Goal: Task Accomplishment & Management: Manage account settings

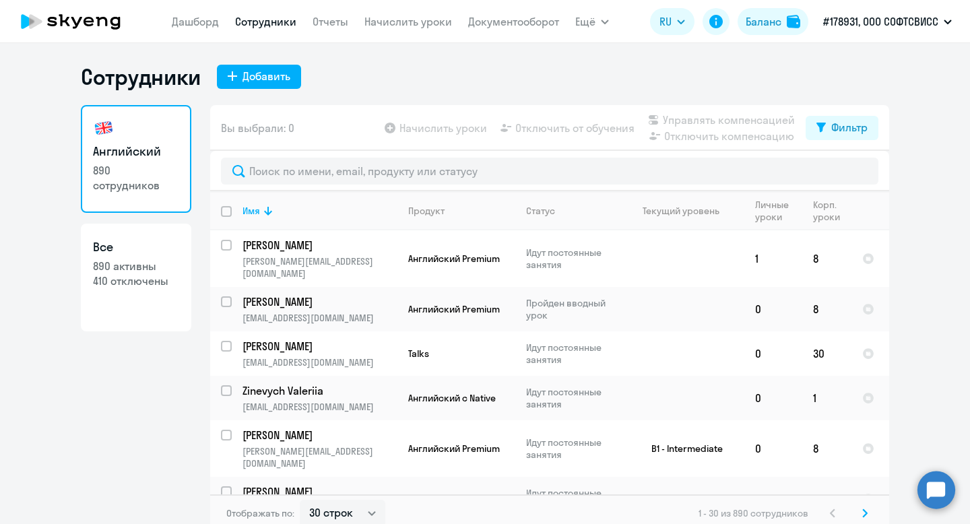
select select "30"
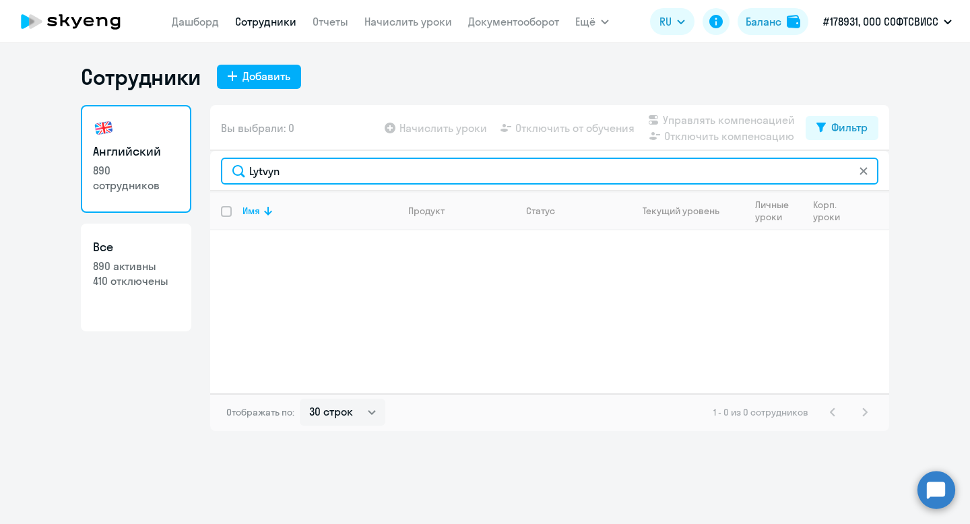
click at [290, 180] on input "Lytvyn" at bounding box center [549, 171] width 657 height 27
paste input "Biaspiatykh"
click at [275, 173] on input "Biaspiatykh" at bounding box center [549, 171] width 657 height 27
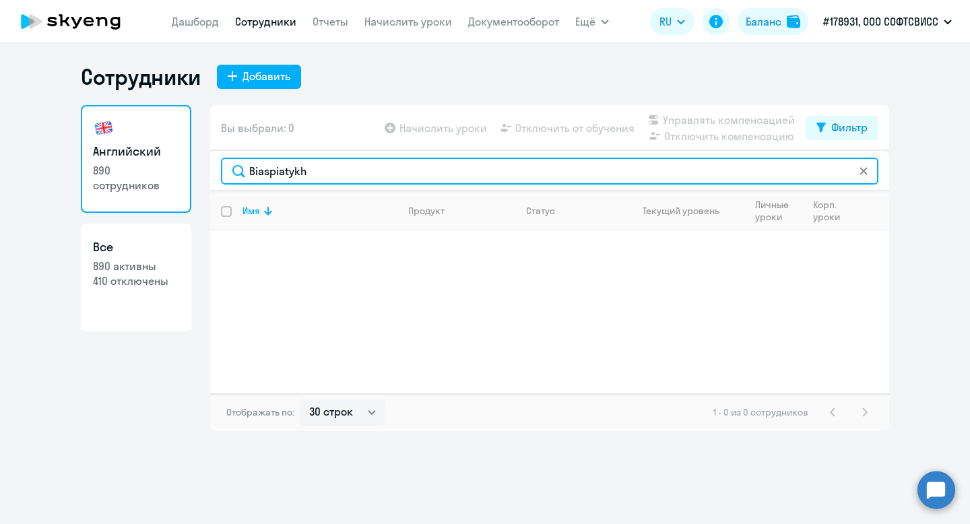
paste input "Kotovskii"
click at [266, 176] on input "Kotovskii" at bounding box center [549, 171] width 657 height 27
paste input "Borisov"
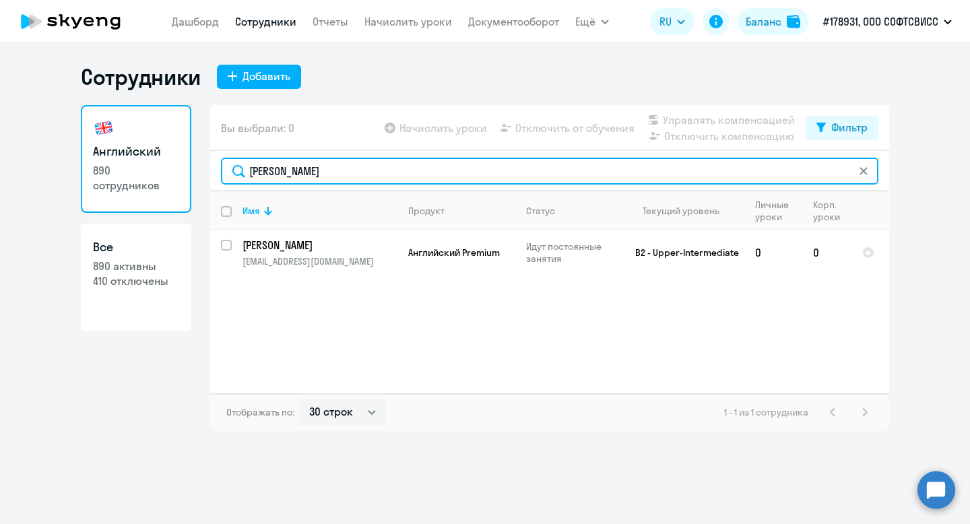
click at [268, 174] on input "Borisov" at bounding box center [549, 171] width 657 height 27
paste input "Savazh"
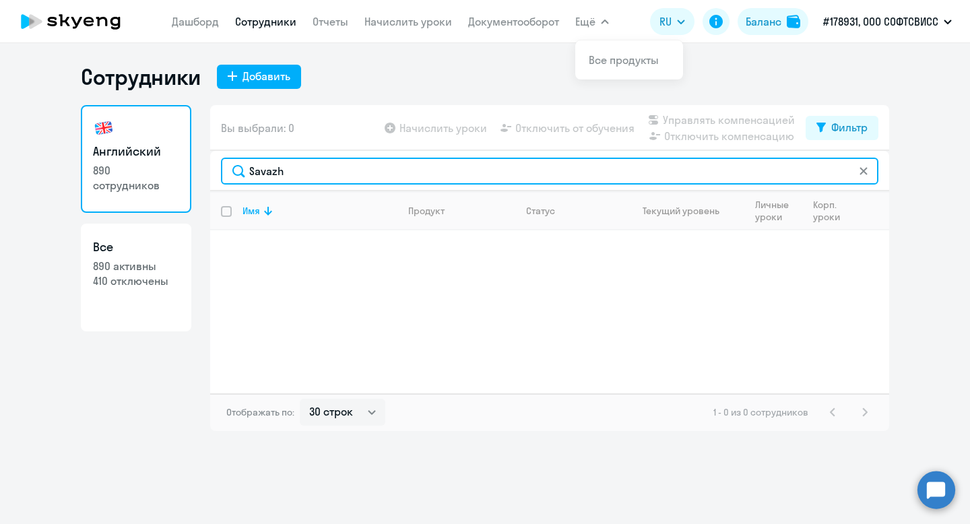
click at [273, 172] on input "Savazh" at bounding box center [549, 171] width 657 height 27
paste input "Guliyev"
click at [267, 160] on input "Guliyev" at bounding box center [549, 171] width 657 height 27
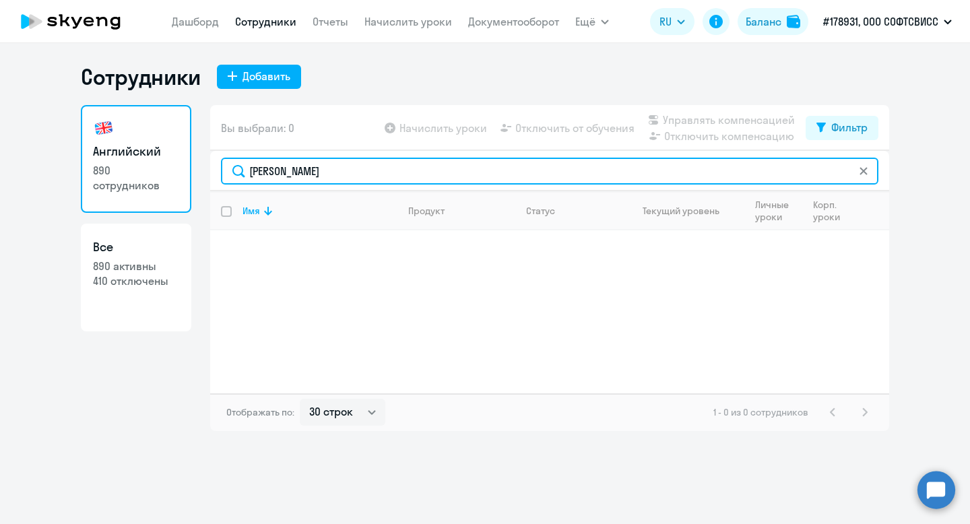
paste input "Roda"
click at [273, 174] on input "Rodaev" at bounding box center [549, 171] width 657 height 27
paste input "uschuklieva"
click at [277, 166] on input "Ruschuklieva" at bounding box center [549, 171] width 657 height 27
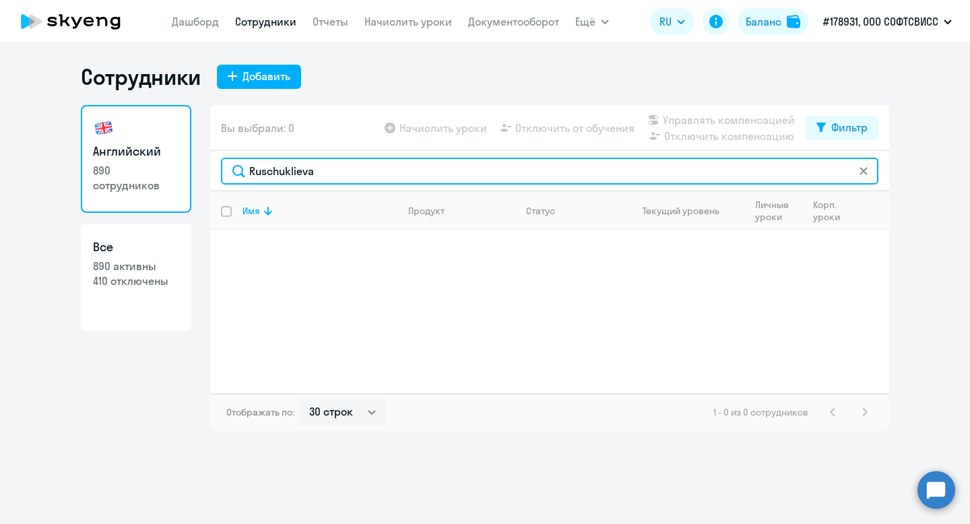
click at [277, 166] on input "Ruschuklieva" at bounding box center [549, 171] width 657 height 27
paste input "Kavaliou"
click at [281, 170] on input "Kavaliou" at bounding box center [549, 171] width 657 height 27
paste input "Londaridze"
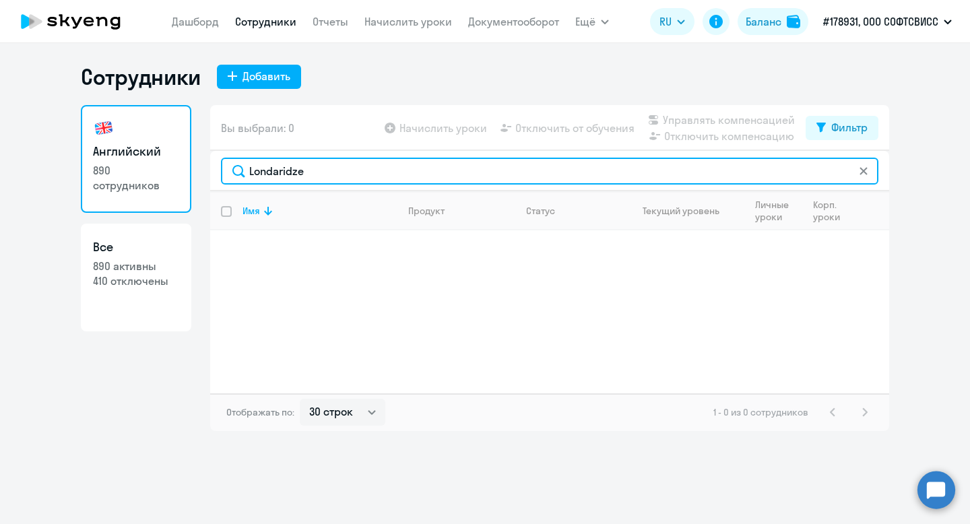
click at [282, 170] on input "Londaridze" at bounding box center [549, 171] width 657 height 27
paste input "Russkikh"
click at [270, 176] on input "Russkikh" at bounding box center [549, 171] width 657 height 27
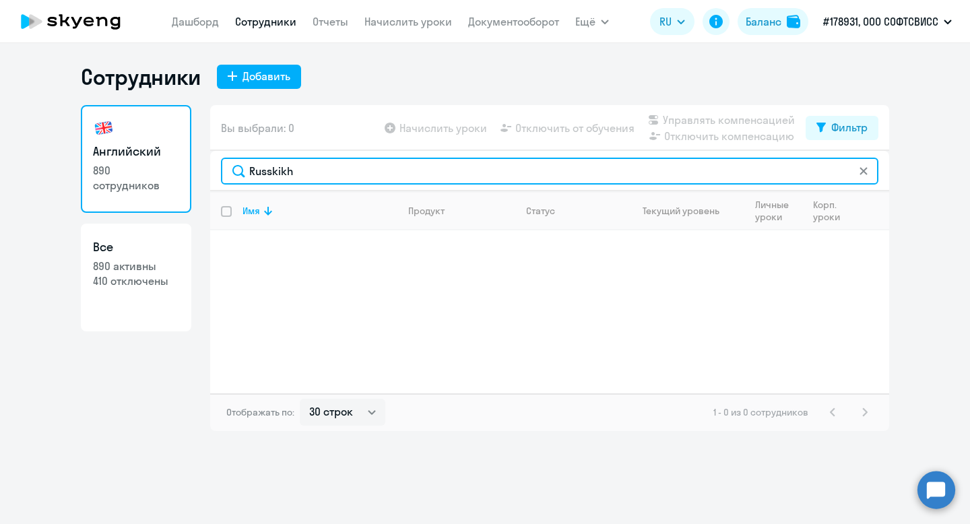
paste input "Dinov"
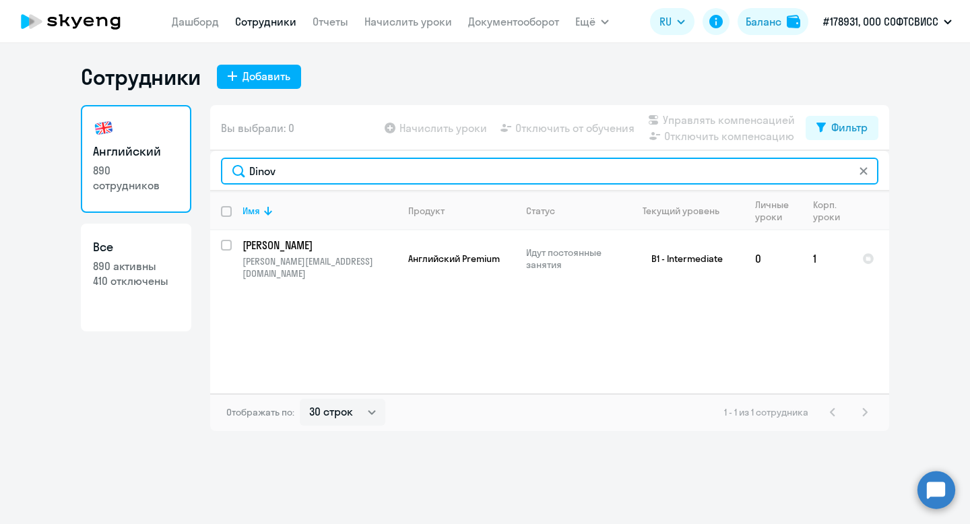
click at [263, 170] on input "Dinov" at bounding box center [549, 171] width 657 height 27
paste input "Sideridis"
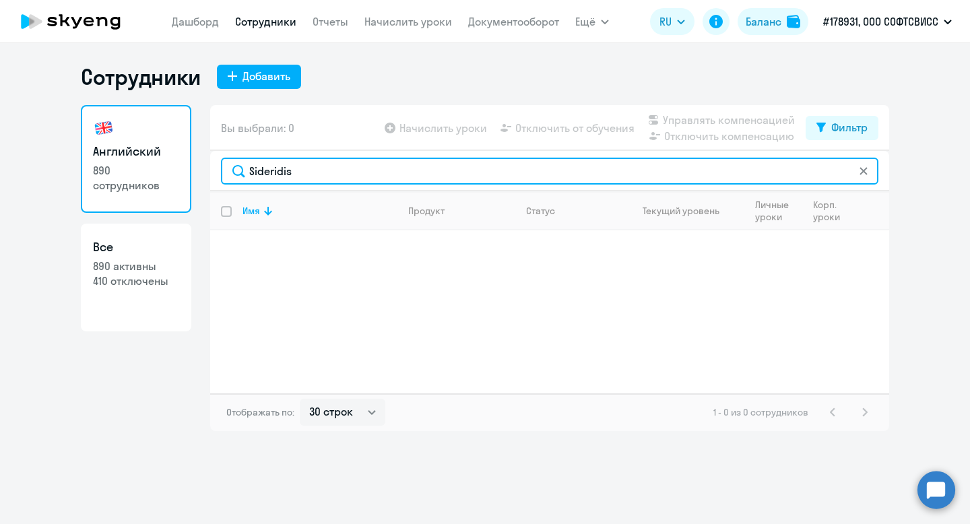
click at [279, 170] on input "Sideridis" at bounding box center [549, 171] width 657 height 27
paste input "achuk"
click at [275, 172] on input "Sachuk" at bounding box center [549, 171] width 657 height 27
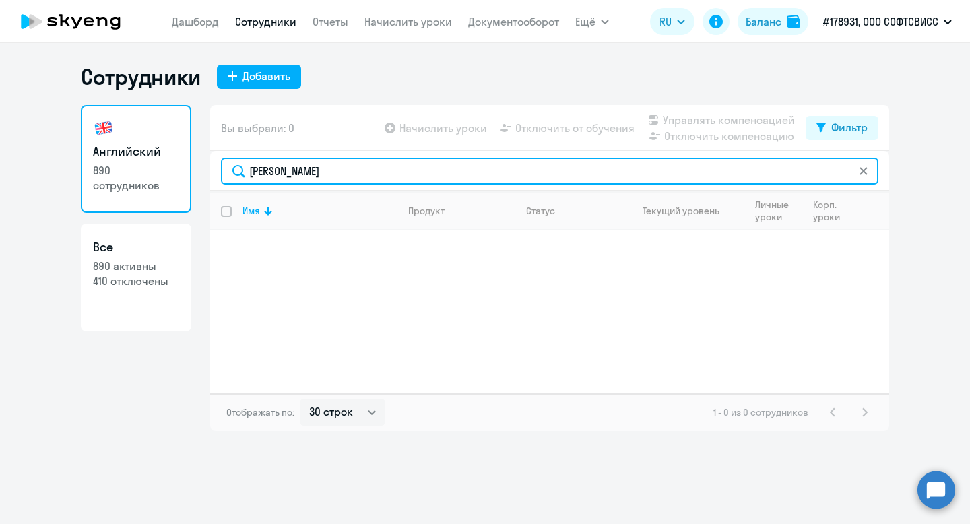
paste input "Veneva"
click at [273, 170] on input "Veneva" at bounding box center [549, 171] width 657 height 27
paste input "Bandeir"
click at [279, 176] on input "Bandeira" at bounding box center [549, 171] width 657 height 27
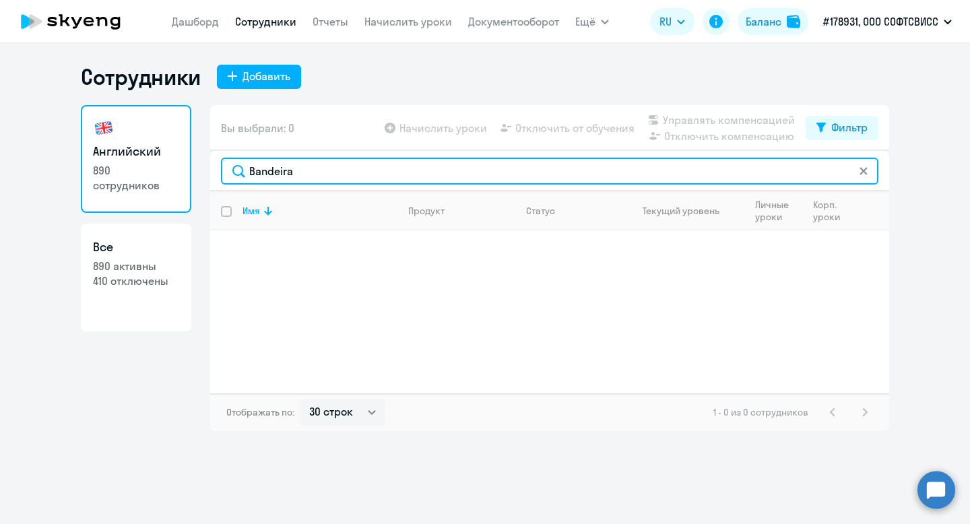
click at [279, 176] on input "Bandeira" at bounding box center [549, 171] width 657 height 27
paste input "Malikov"
click at [277, 175] on input "Malikov" at bounding box center [549, 171] width 657 height 27
paste input "Ejsmont"
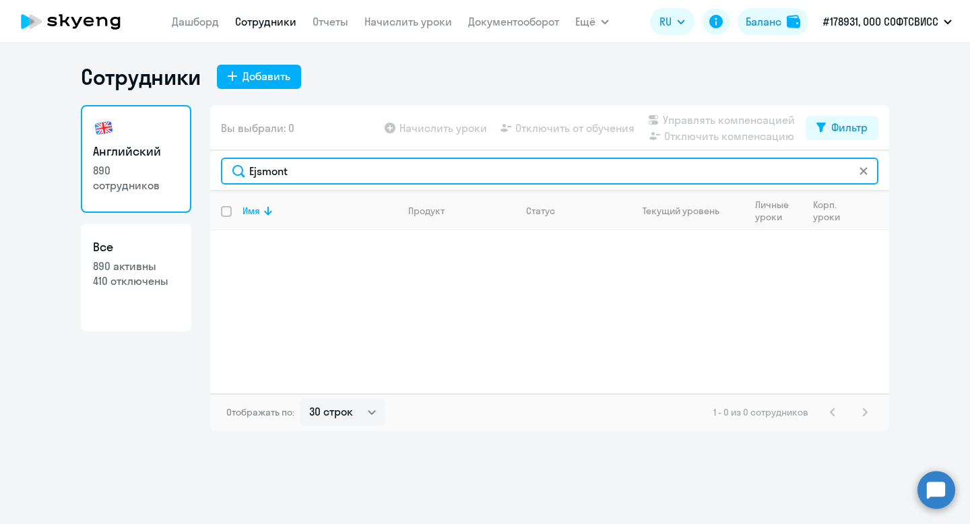
click at [273, 168] on input "Ejsmont" at bounding box center [549, 171] width 657 height 27
paste input "Lameika"
click at [277, 175] on input "Lameika" at bounding box center [549, 171] width 657 height 27
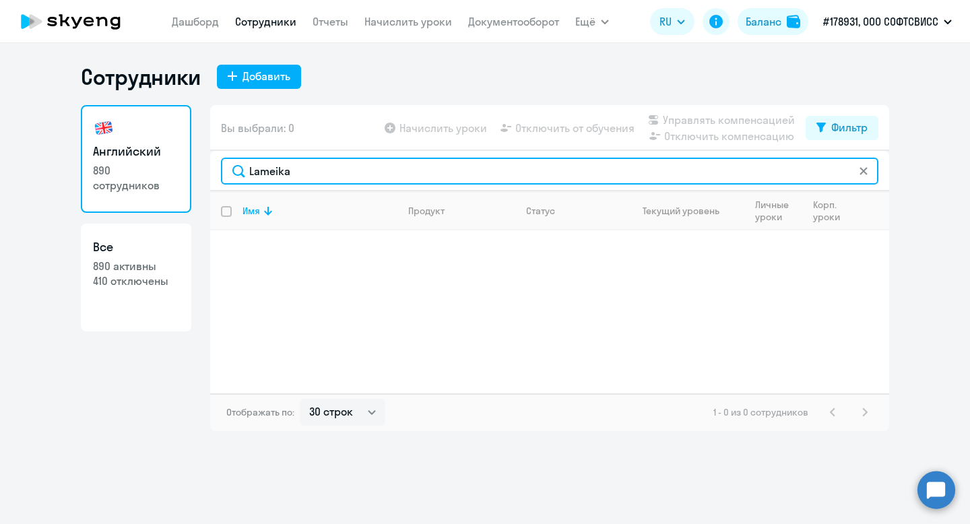
paste input "Tibu"
click at [256, 168] on input "Tibua" at bounding box center [549, 171] width 657 height 27
paste input "Ninikashvili"
click at [282, 162] on input "Ninikashvili" at bounding box center [549, 171] width 657 height 27
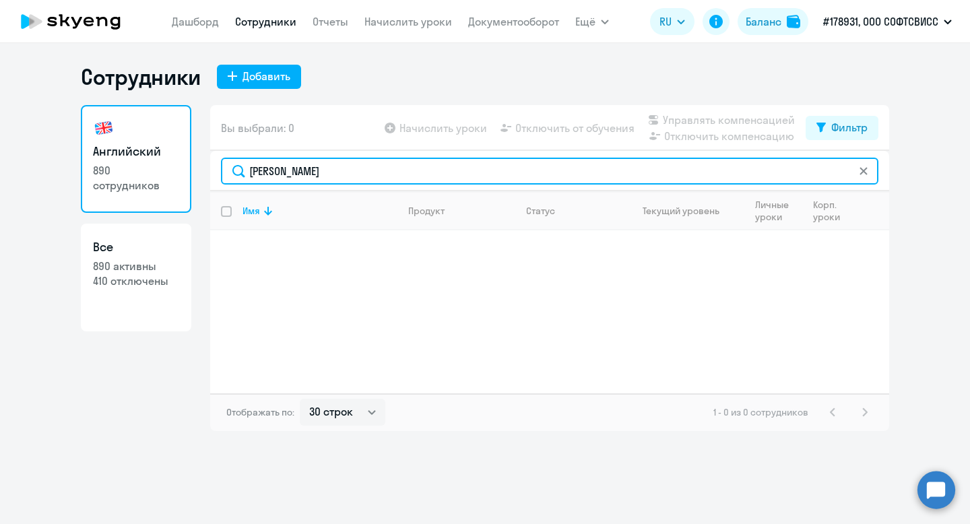
click at [282, 162] on input "Ninikashvili" at bounding box center [549, 171] width 657 height 27
paste input "Vasylkiv"
click at [278, 174] on input "Vasylkiv" at bounding box center [549, 171] width 657 height 27
paste input "Dragovic"
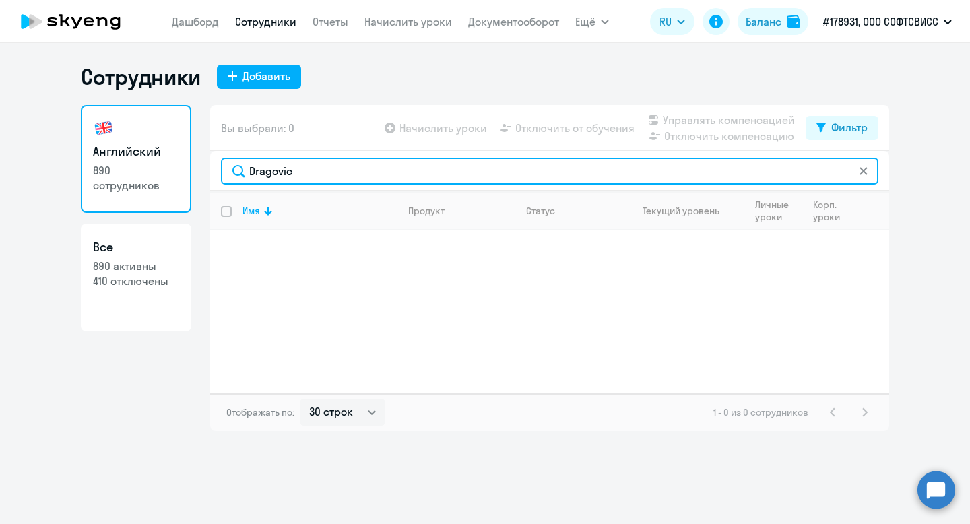
click at [271, 176] on input "Dragovic" at bounding box center [549, 171] width 657 height 27
paste input "Zhodz"
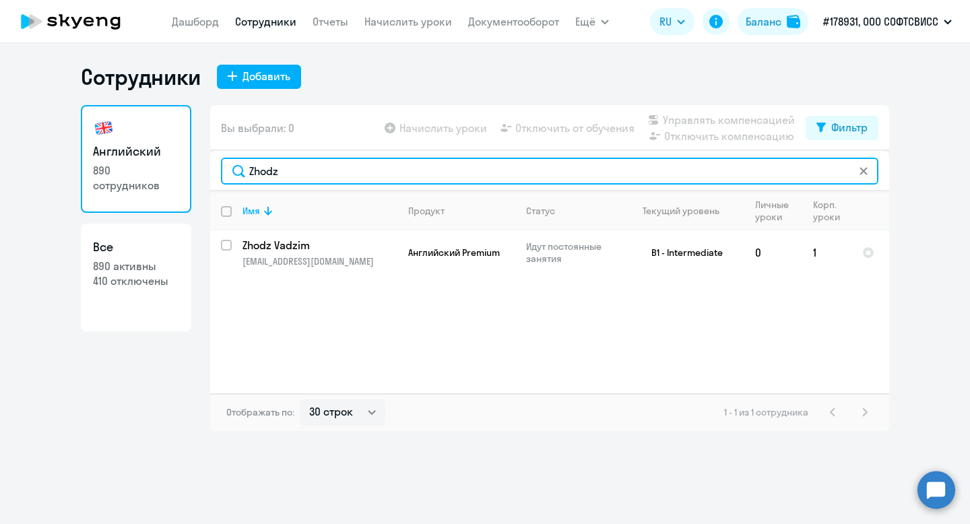
type input "Zhodz"
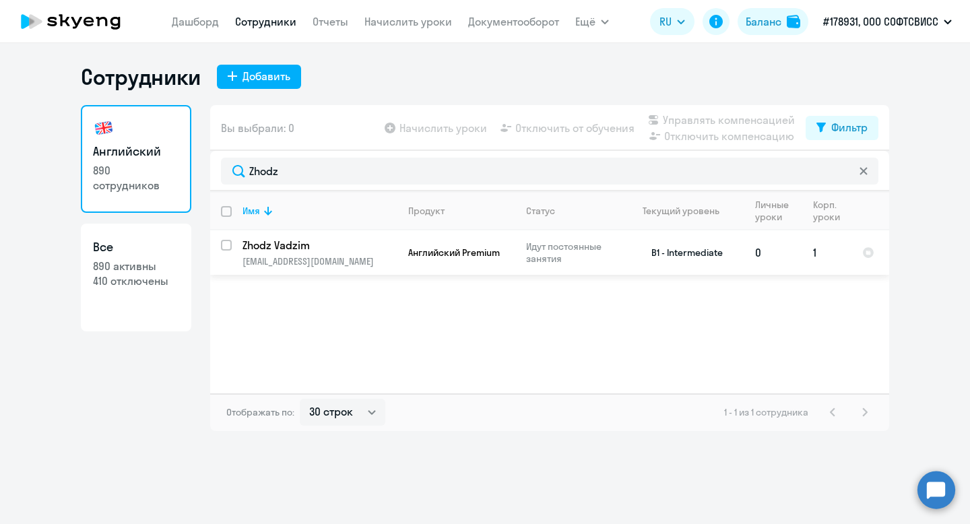
click at [227, 244] on input "select row 24256915" at bounding box center [234, 253] width 27 height 27
checkbox input "true"
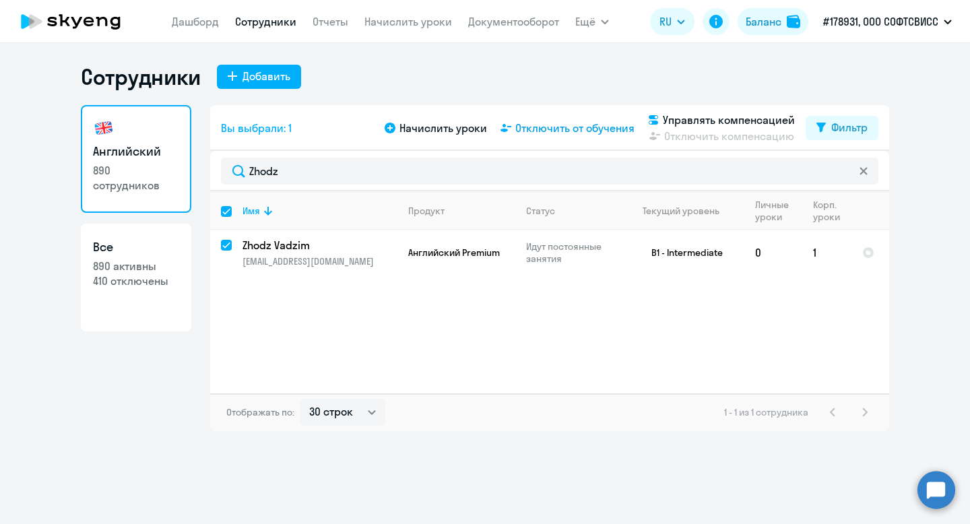
click at [557, 127] on span "Отключить от обучения" at bounding box center [574, 128] width 119 height 16
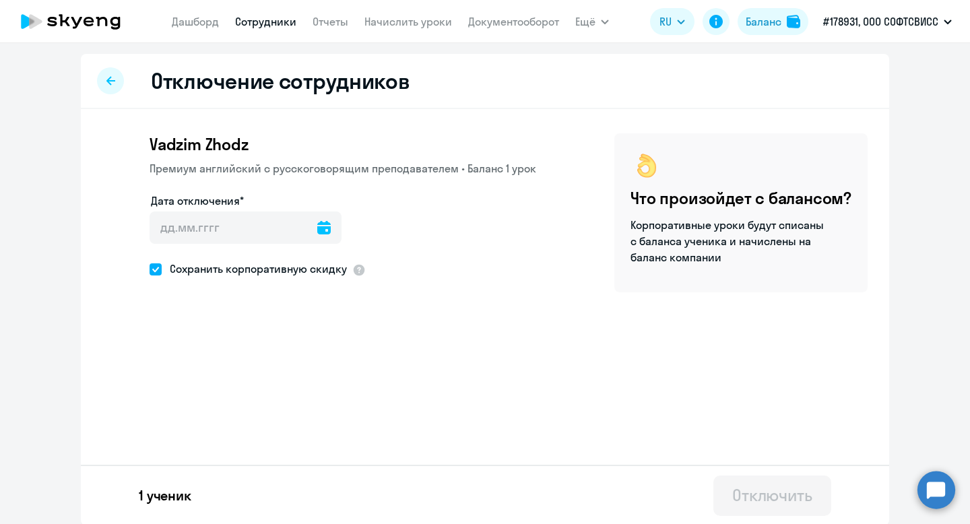
click at [317, 228] on icon at bounding box center [323, 227] width 13 height 13
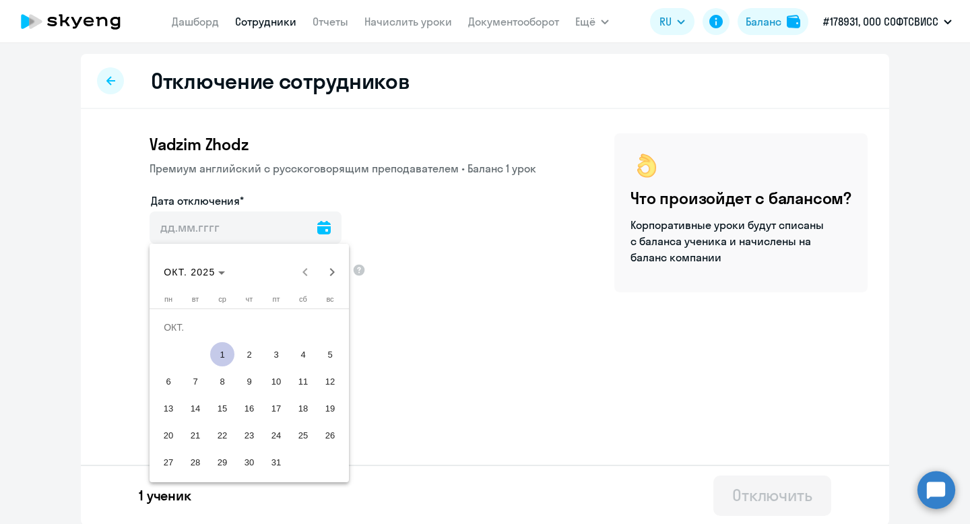
click at [226, 352] on span "1" at bounding box center [222, 354] width 24 height 24
type input "01.10.2025"
type input "1.10.2025"
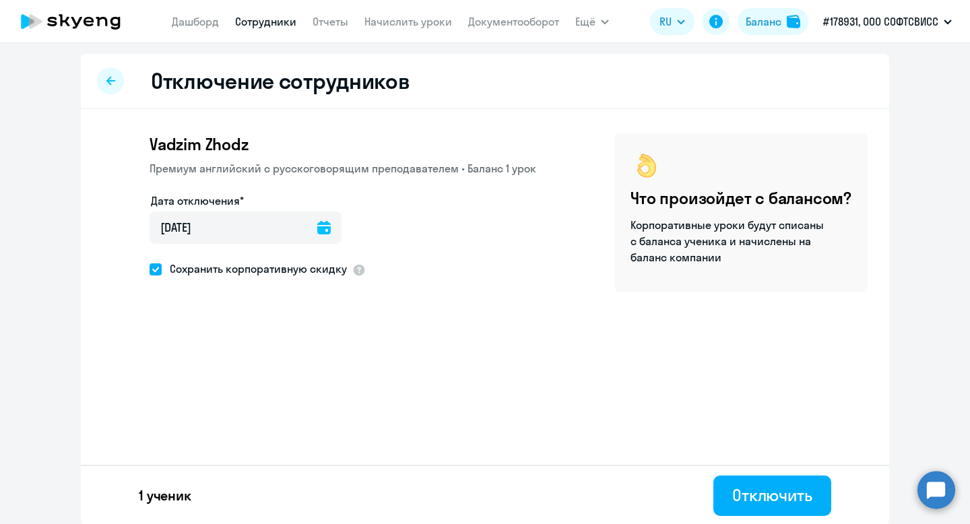
click at [185, 269] on span "Сохранить корпоративную скидку" at bounding box center [254, 269] width 185 height 16
click at [150, 269] on input "Сохранить корпоративную скидку" at bounding box center [149, 269] width 1 height 1
checkbox input "false"
click at [765, 498] on div "Отключить" at bounding box center [772, 495] width 80 height 22
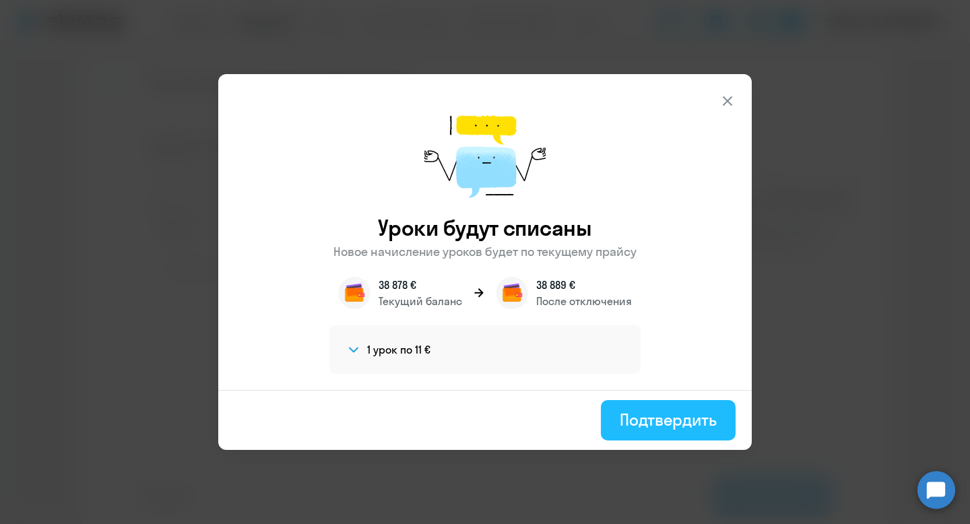
click at [666, 420] on div "Подтвердить" at bounding box center [668, 420] width 97 height 22
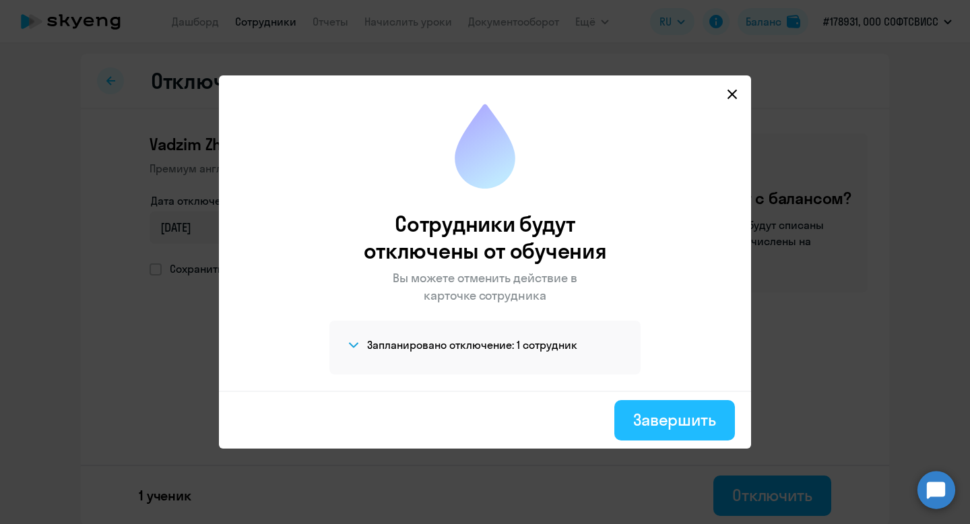
click at [665, 424] on div "Завершить" at bounding box center [674, 420] width 83 height 22
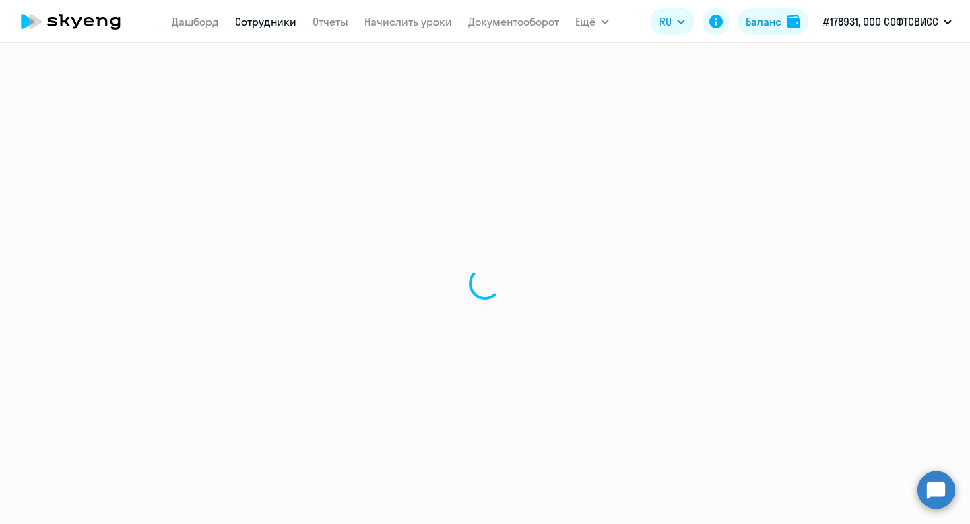
select select "30"
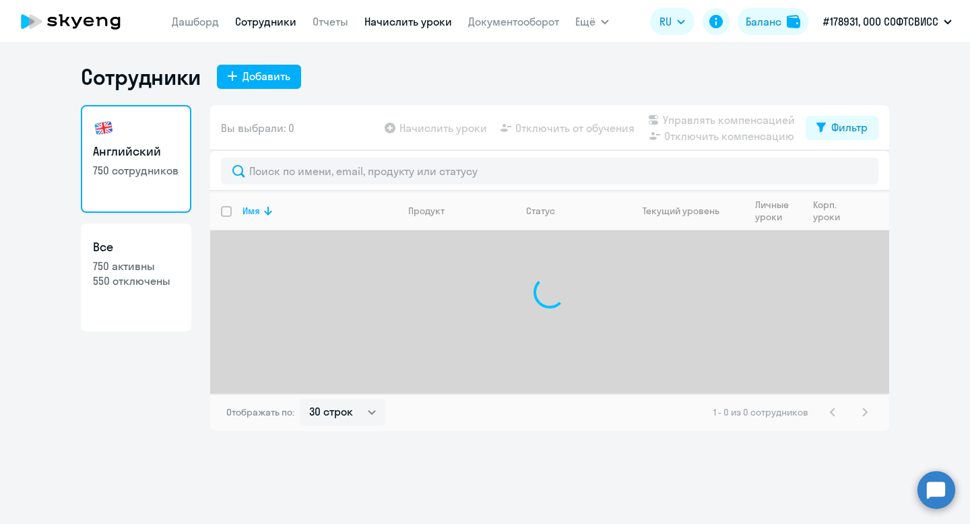
click at [422, 22] on link "Начислить уроки" at bounding box center [408, 21] width 88 height 13
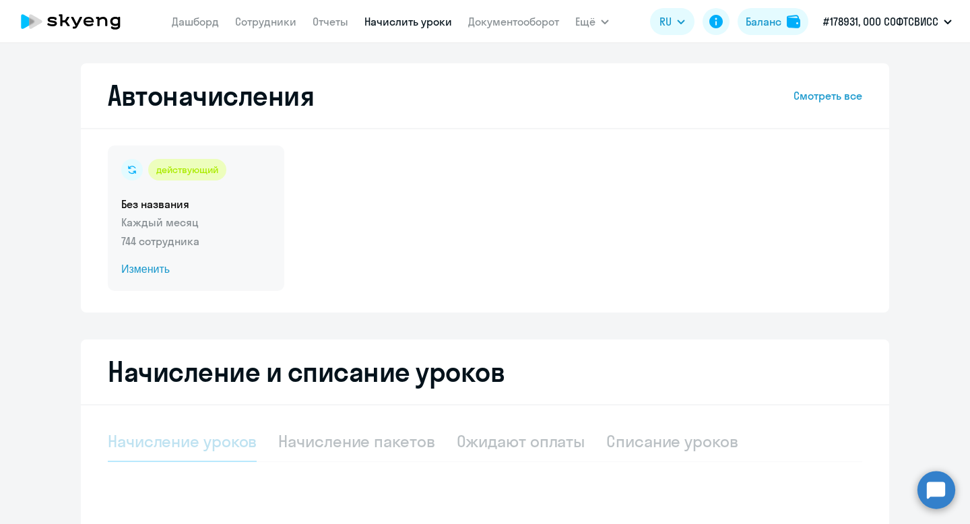
select select "10"
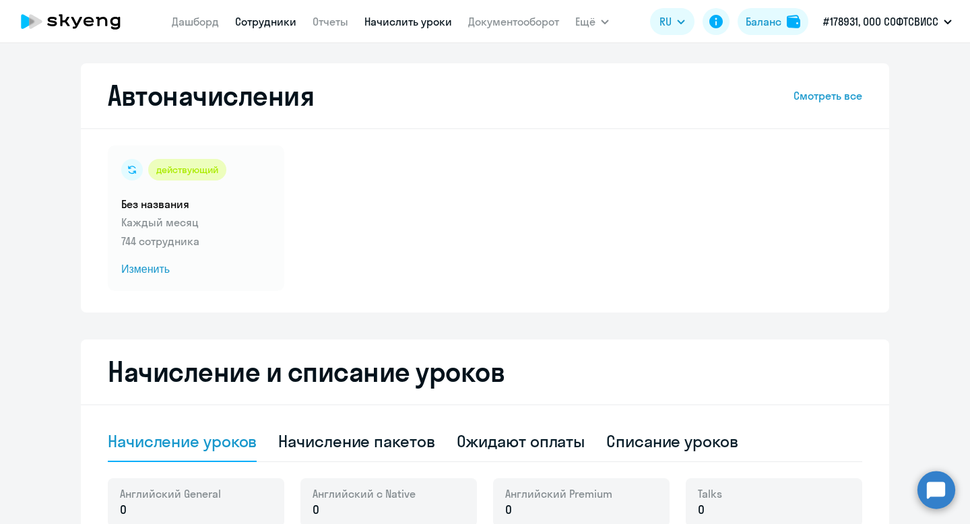
click at [275, 15] on link "Сотрудники" at bounding box center [265, 21] width 61 height 13
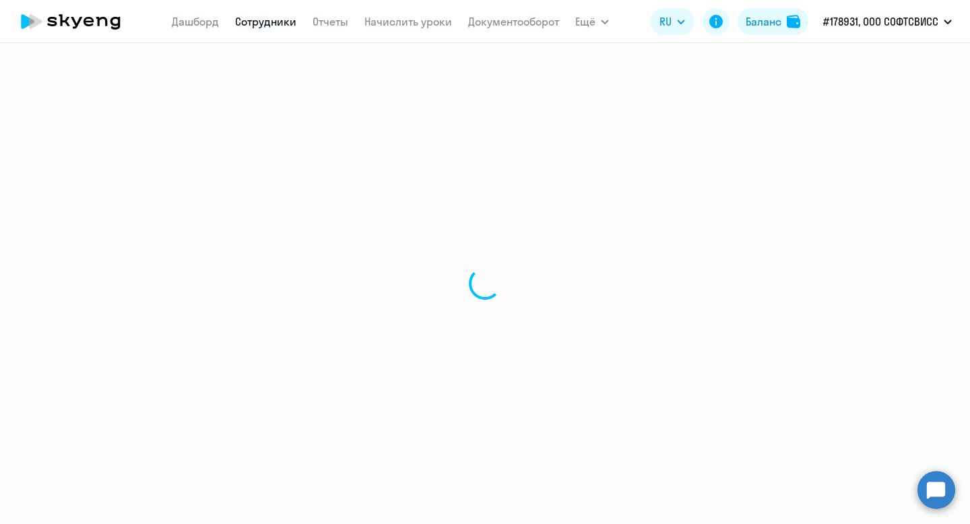
select select "30"
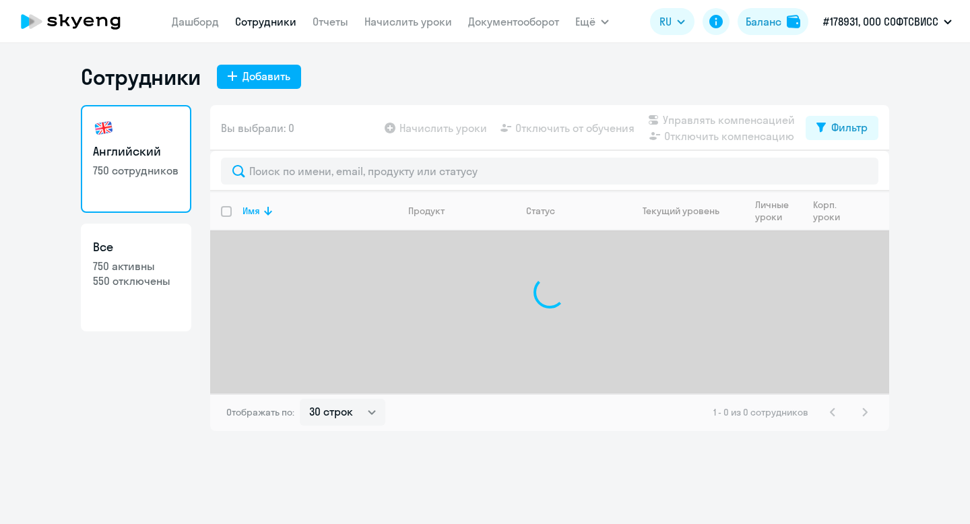
select select "30"
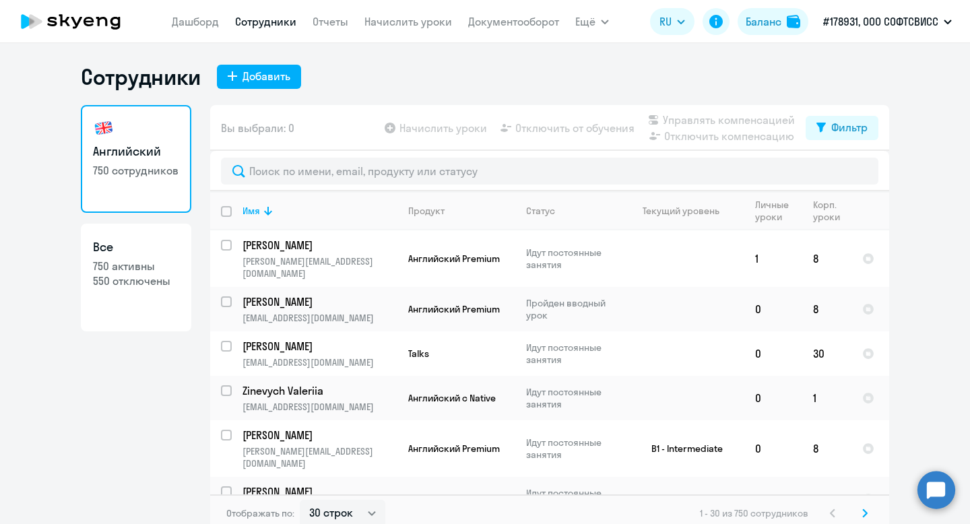
click at [408, 13] on app-menu-item-link "Начислить уроки" at bounding box center [408, 21] width 88 height 17
click at [412, 20] on link "Начислить уроки" at bounding box center [408, 21] width 88 height 13
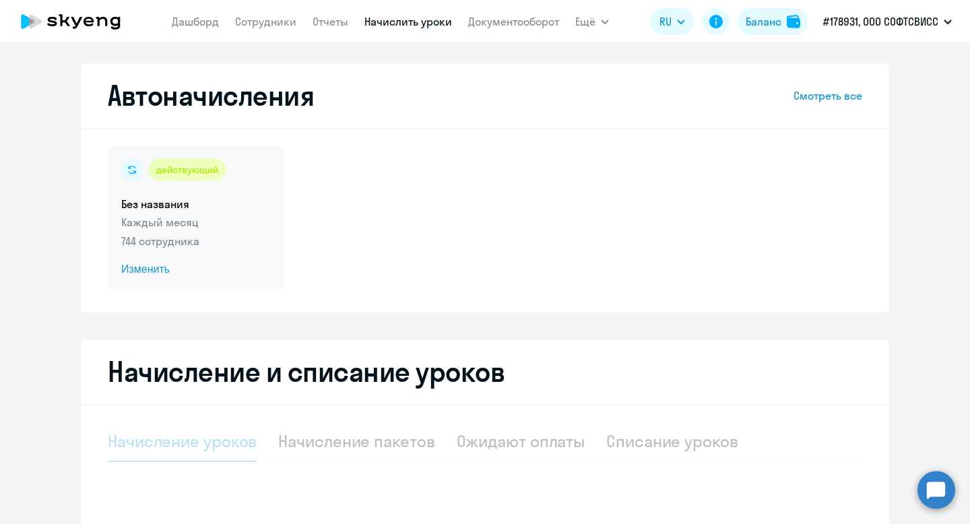
click at [168, 169] on div "действующий" at bounding box center [187, 170] width 78 height 22
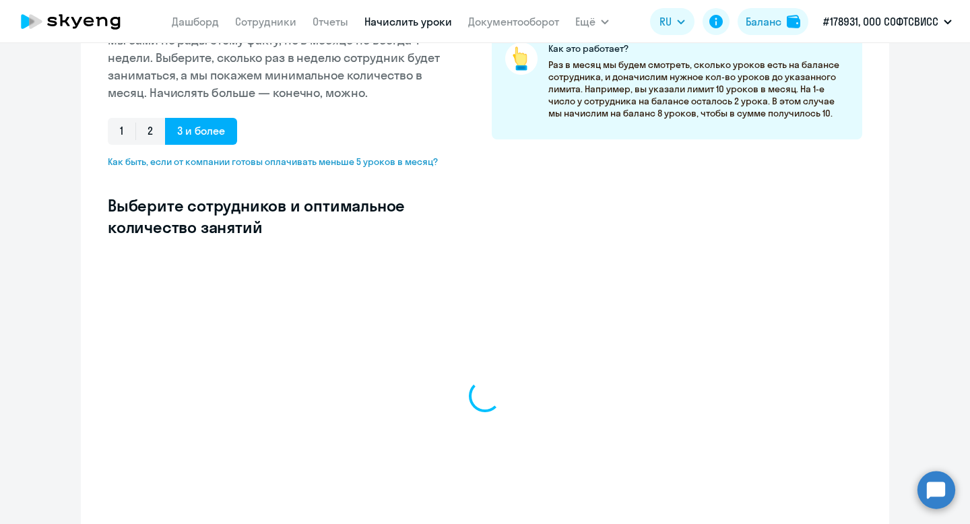
scroll to position [327, 0]
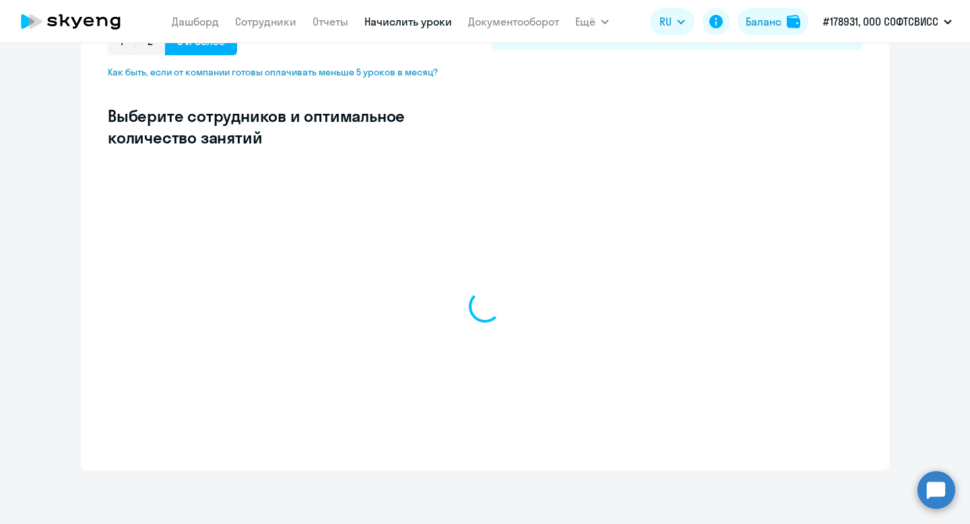
select select "10"
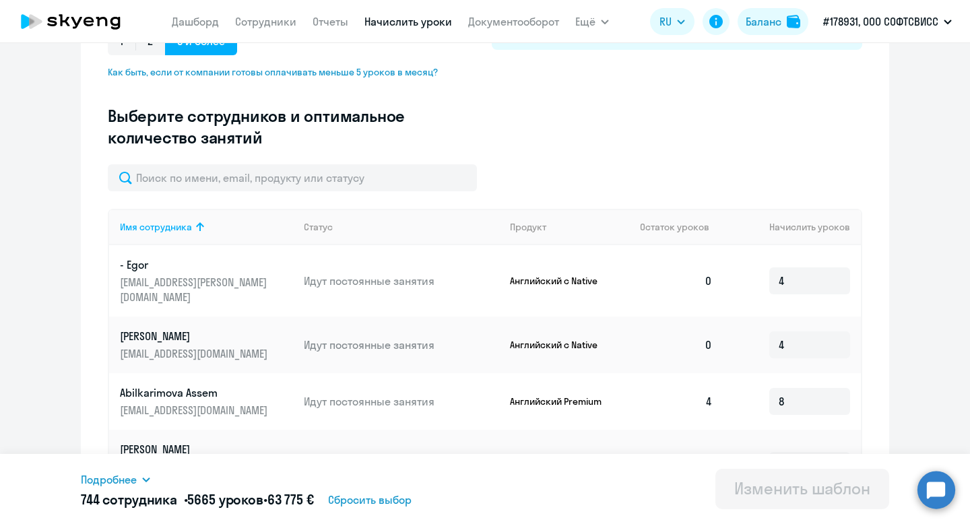
click at [143, 487] on div "Подробнее" at bounding box center [277, 479] width 392 height 16
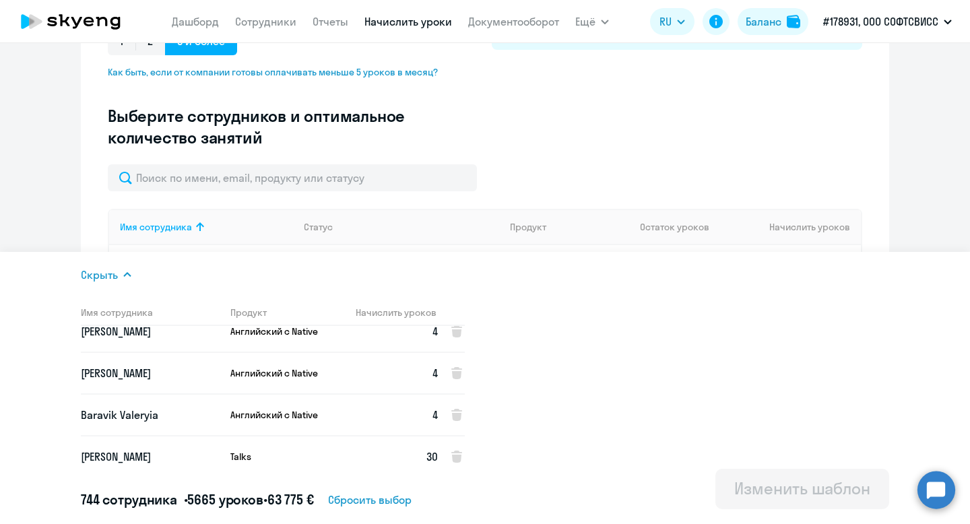
scroll to position [29659, 0]
click at [137, 310] on th "Имя сотрудника" at bounding box center [150, 312] width 139 height 27
click at [127, 273] on icon at bounding box center [126, 274] width 7 height 5
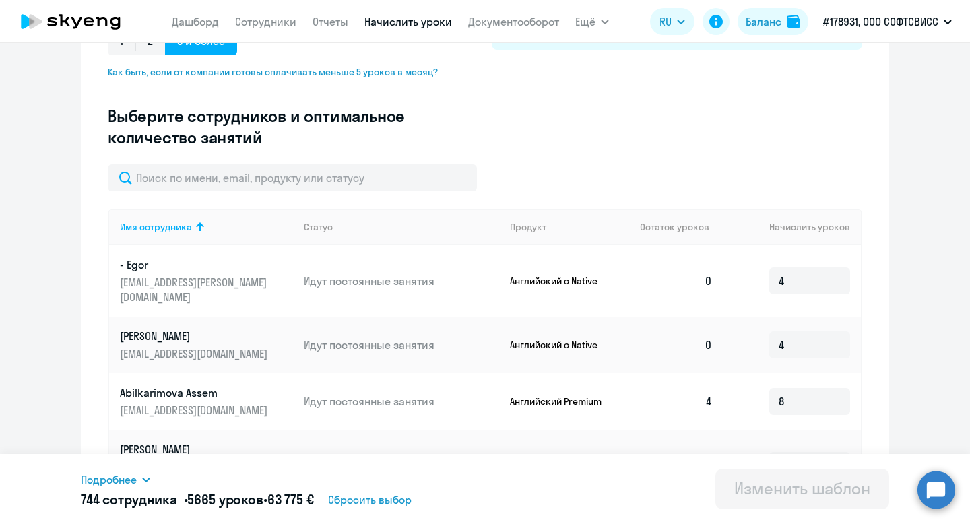
click at [134, 482] on span "Подробнее" at bounding box center [109, 479] width 56 height 16
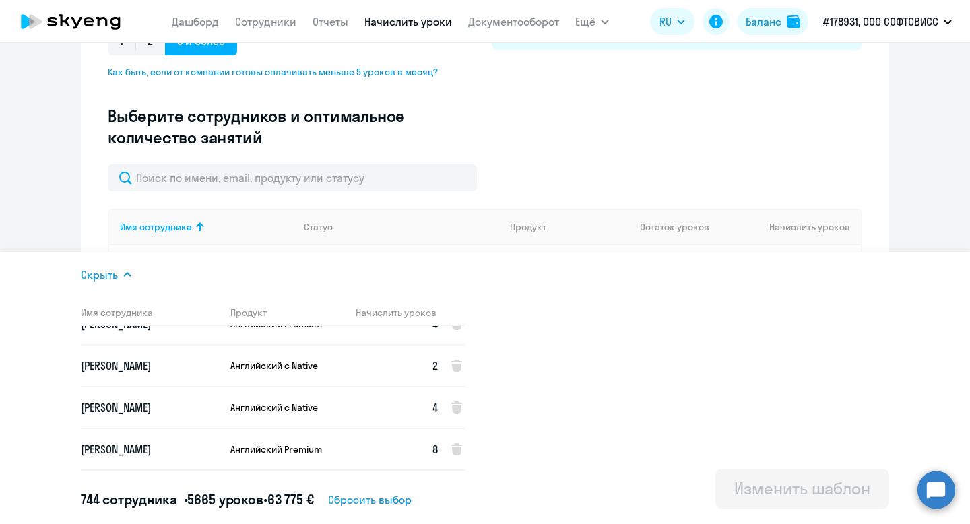
scroll to position [31380, 0]
click at [120, 278] on div "Скрыть" at bounding box center [277, 275] width 392 height 16
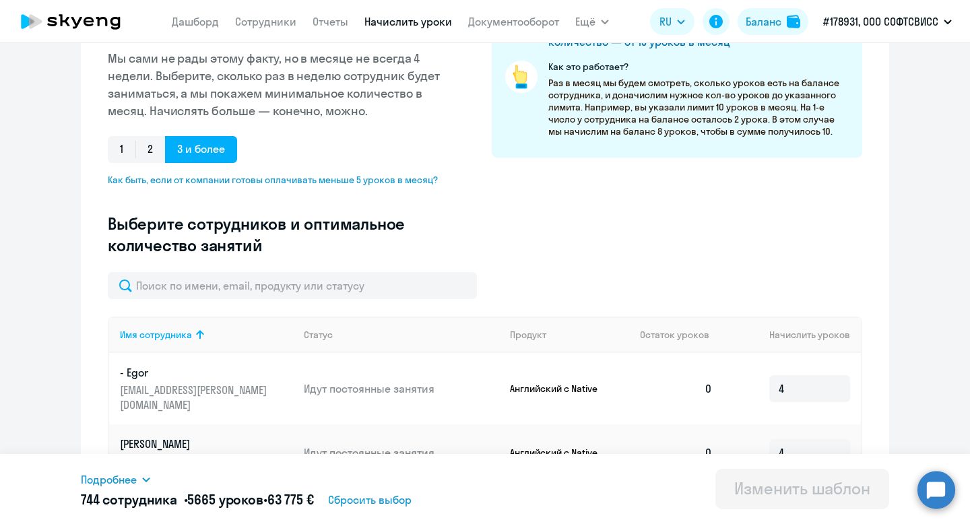
scroll to position [0, 0]
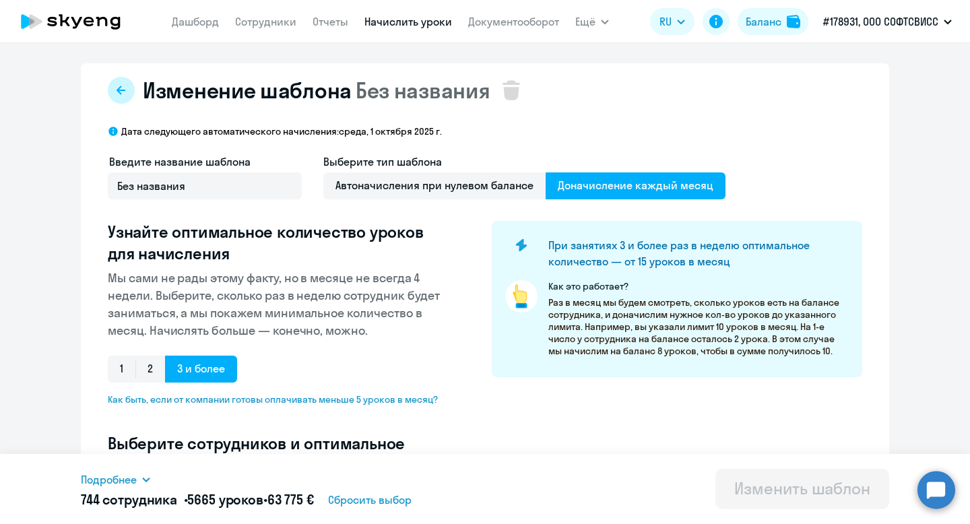
click at [130, 90] on button at bounding box center [121, 90] width 27 height 27
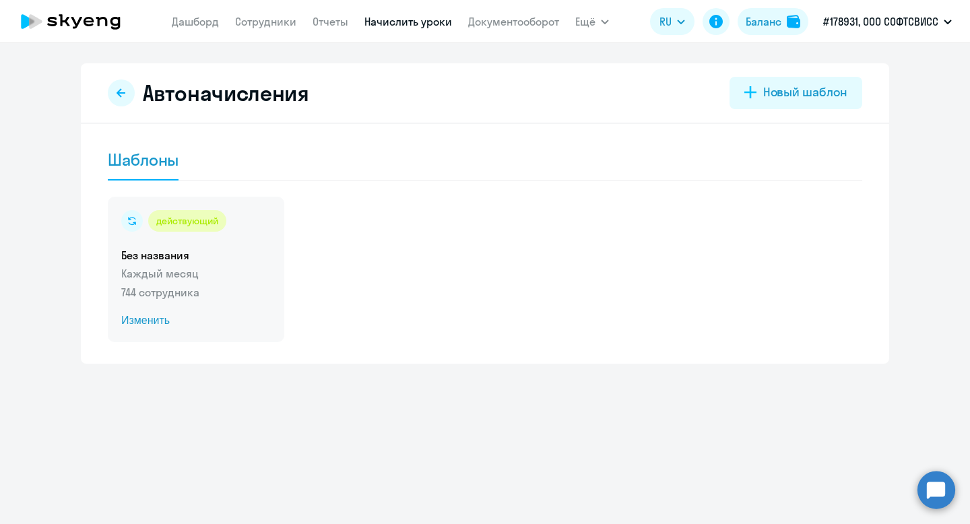
click at [126, 216] on circle at bounding box center [132, 221] width 22 height 22
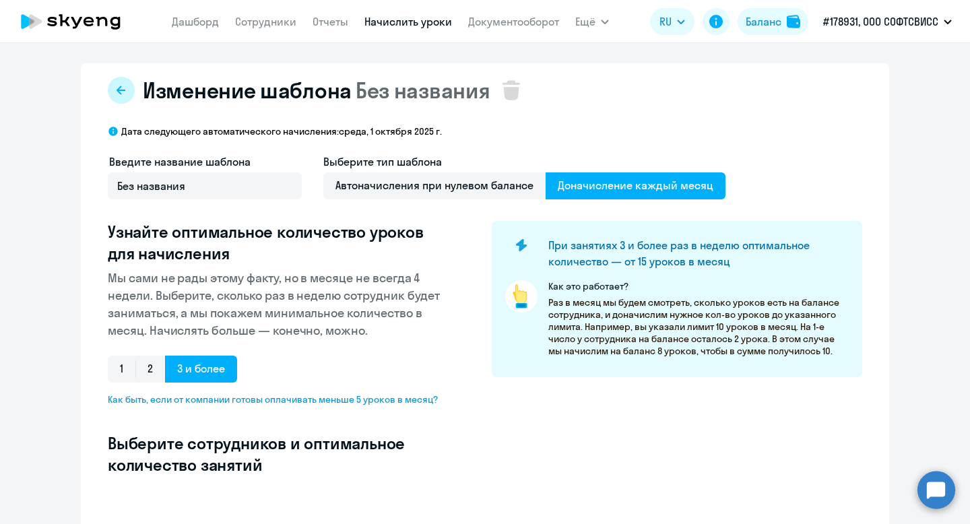
click at [117, 102] on button at bounding box center [121, 90] width 27 height 27
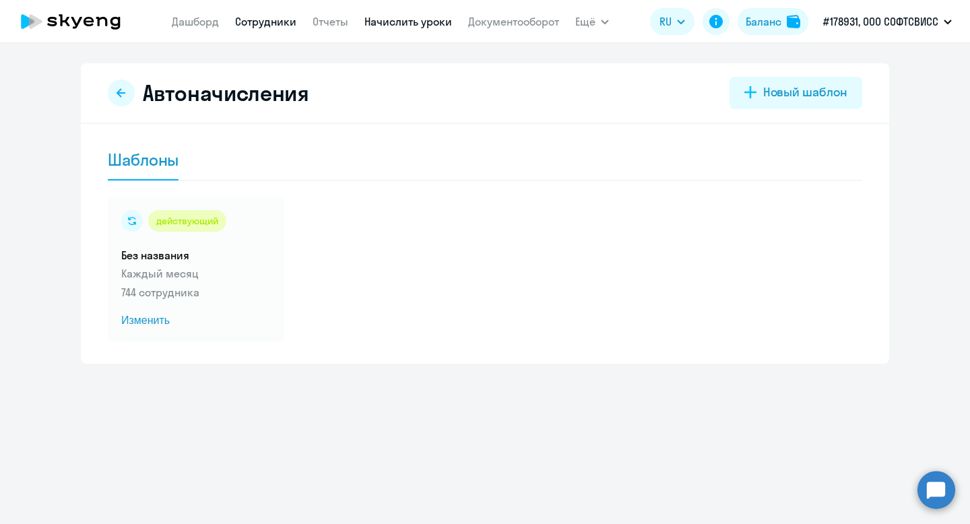
click at [244, 22] on link "Сотрудники" at bounding box center [265, 21] width 61 height 13
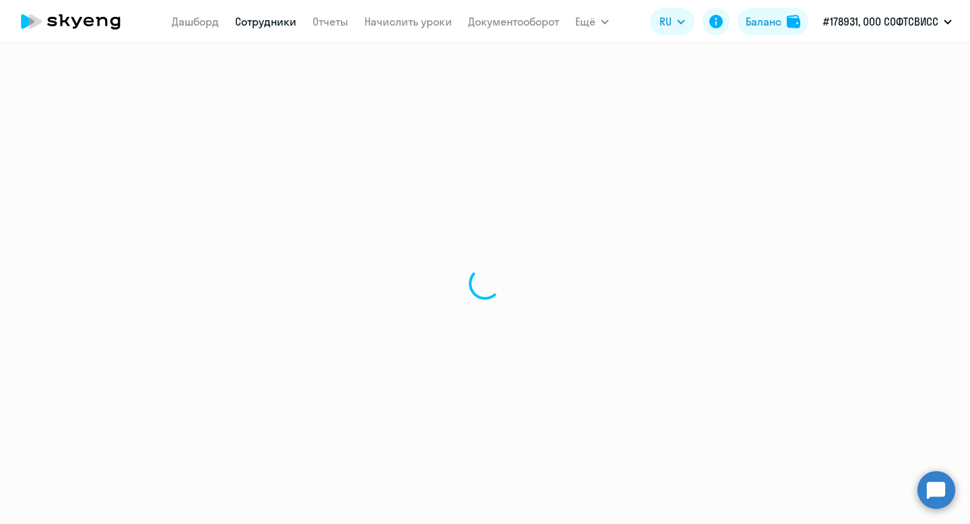
select select "30"
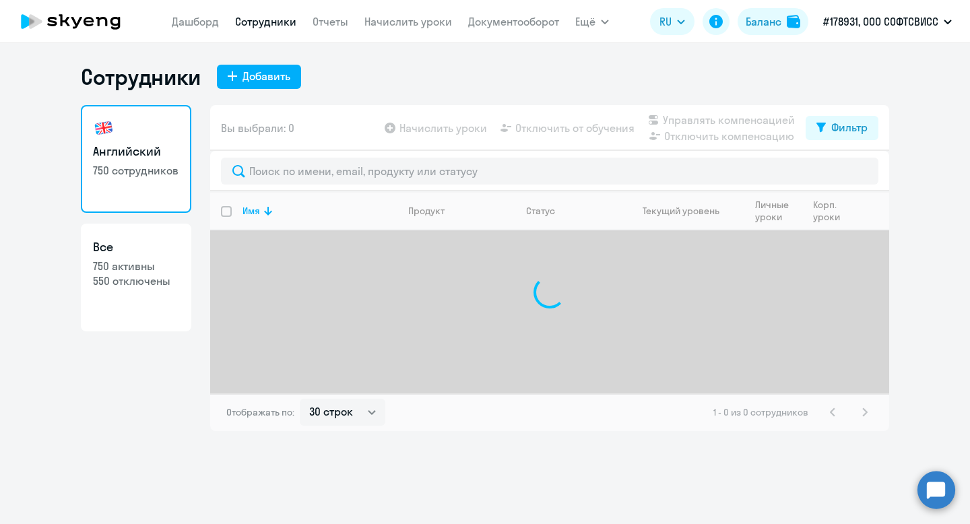
click at [167, 284] on p "550 отключены" at bounding box center [136, 280] width 86 height 15
select select "30"
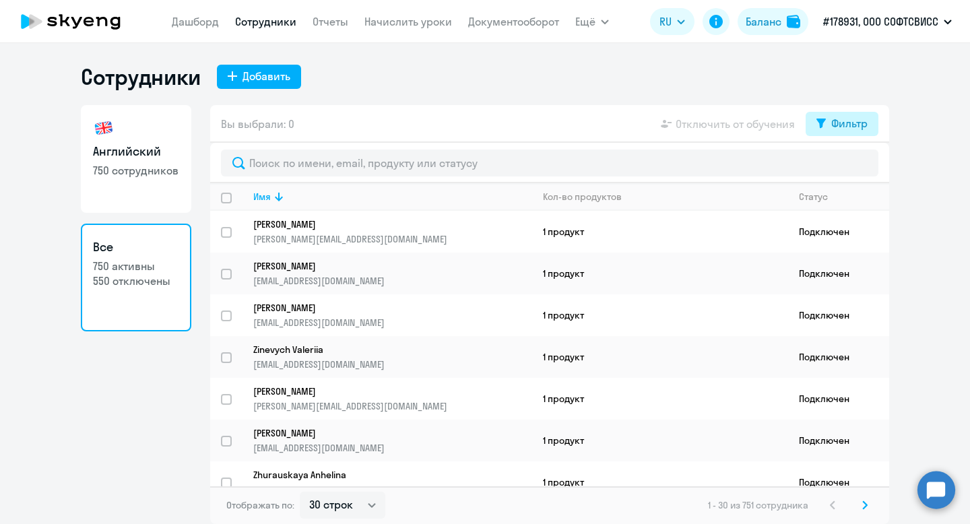
click at [842, 135] on button "Фильтр" at bounding box center [841, 124] width 73 height 24
click at [861, 170] on span at bounding box center [855, 167] width 23 height 13
click at [844, 168] on input "checkbox" at bounding box center [844, 167] width 1 height 1
checkbox input "true"
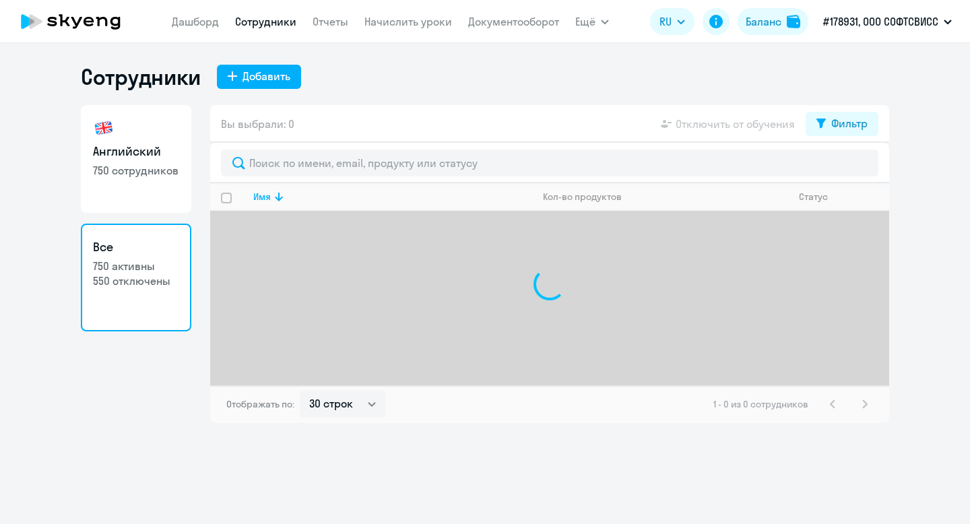
select select "30"
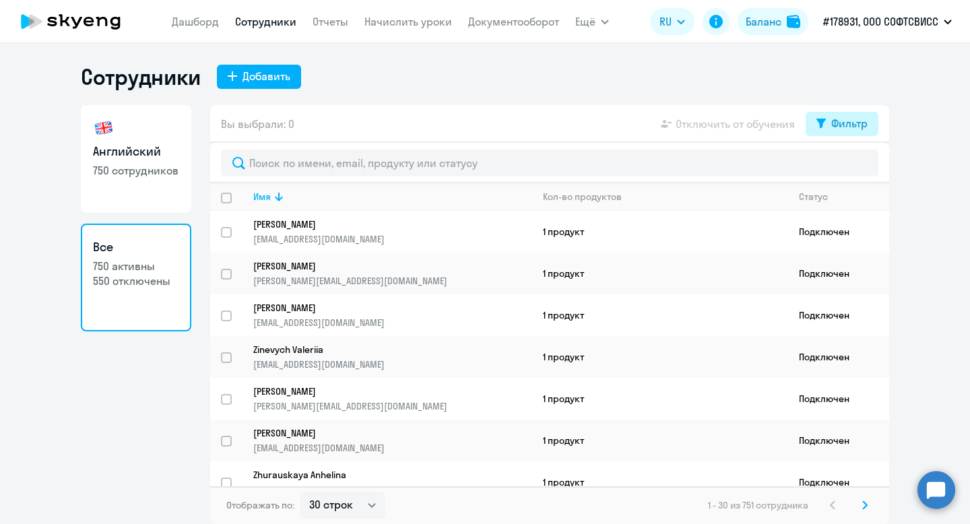
click at [830, 129] on button "Фильтр" at bounding box center [841, 124] width 73 height 24
click at [855, 173] on span at bounding box center [855, 167] width 23 height 13
click at [844, 168] on input "checkbox" at bounding box center [844, 167] width 1 height 1
checkbox input "true"
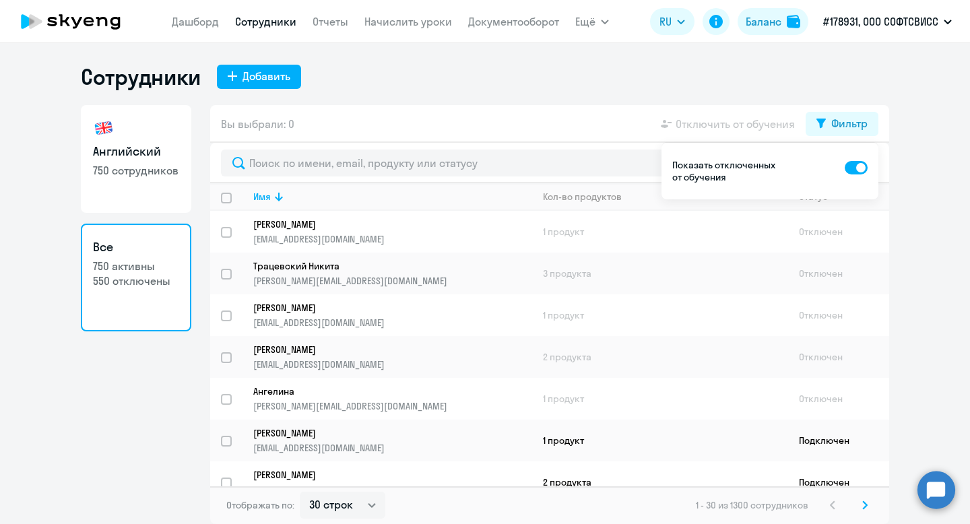
click at [904, 189] on ng-component "Сотрудники Добавить Английский 750 сотрудников Все 750 активны 550 отключены Вы…" at bounding box center [485, 293] width 970 height 461
click at [857, 98] on div "Сотрудники Добавить Английский 750 сотрудников Все 750 активны 550 отключены Вы…" at bounding box center [485, 293] width 808 height 461
click at [862, 120] on div "Фильтр" at bounding box center [849, 123] width 36 height 16
click at [816, 200] on div "Статус" at bounding box center [813, 197] width 29 height 12
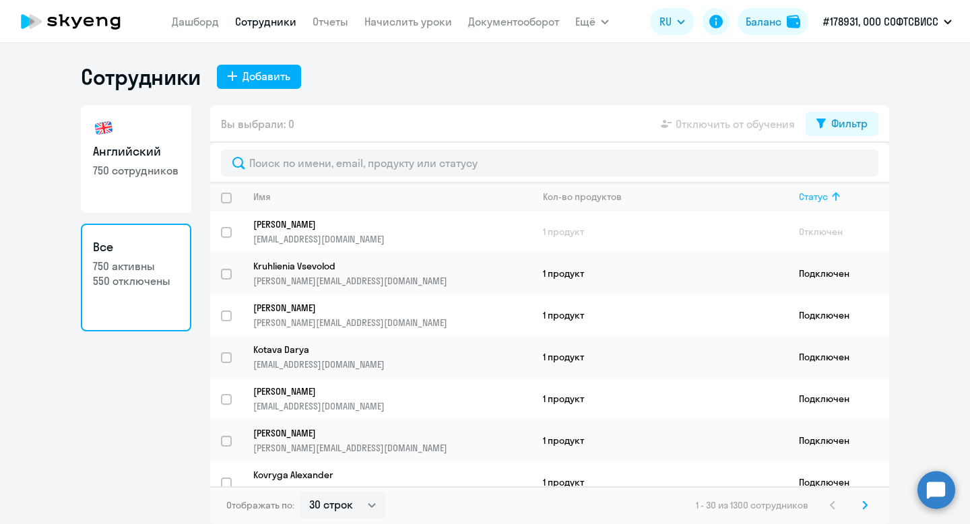
click at [816, 200] on div "Статус" at bounding box center [813, 197] width 29 height 12
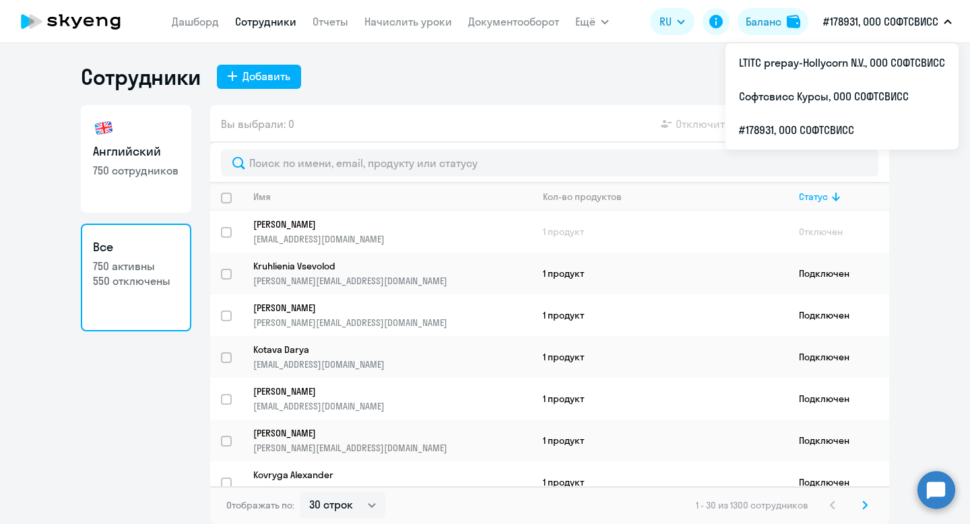
click at [872, 22] on p "#178931, ООО СОФТСВИСС" at bounding box center [880, 21] width 115 height 16
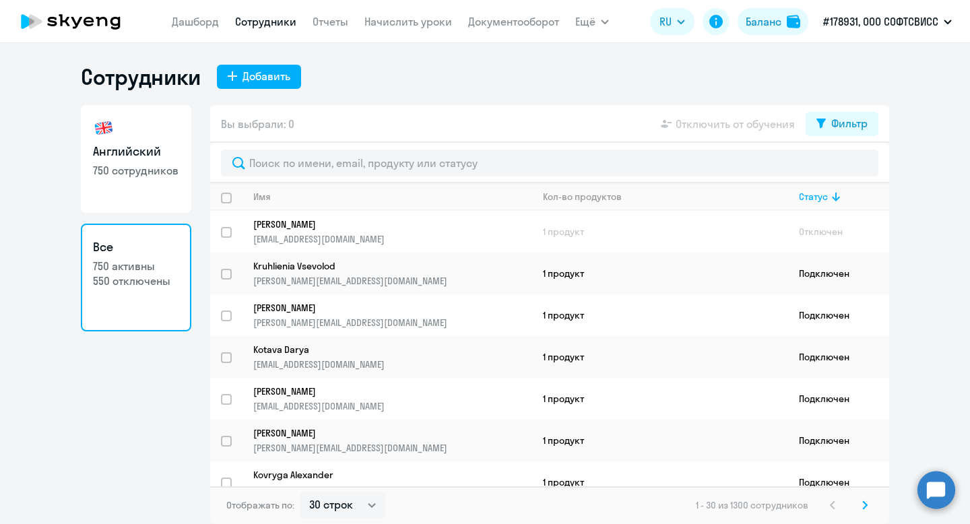
click at [872, 22] on p "#178931, ООО СОФТСВИСС" at bounding box center [880, 21] width 115 height 16
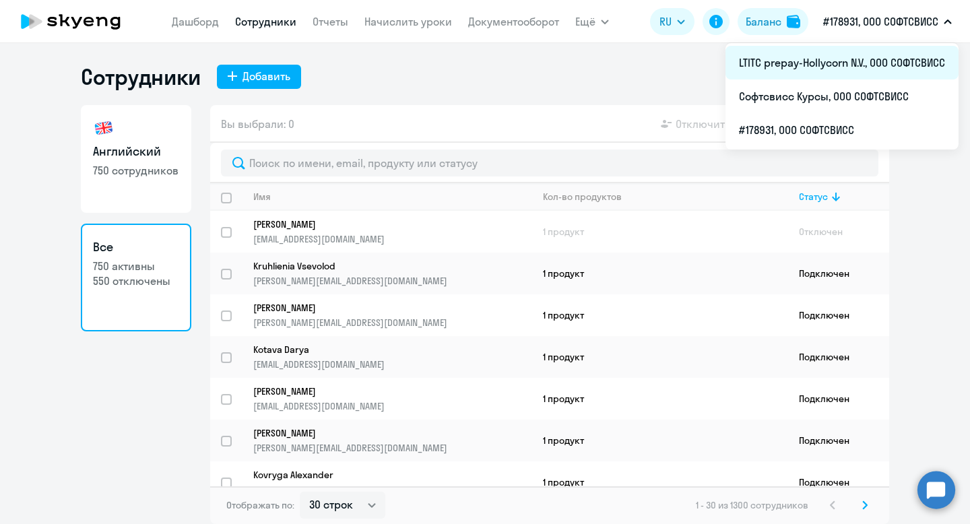
click at [847, 53] on li "LTITC prepay-Hollycorn N.V., ООО СОФТСВИСС" at bounding box center [841, 63] width 233 height 34
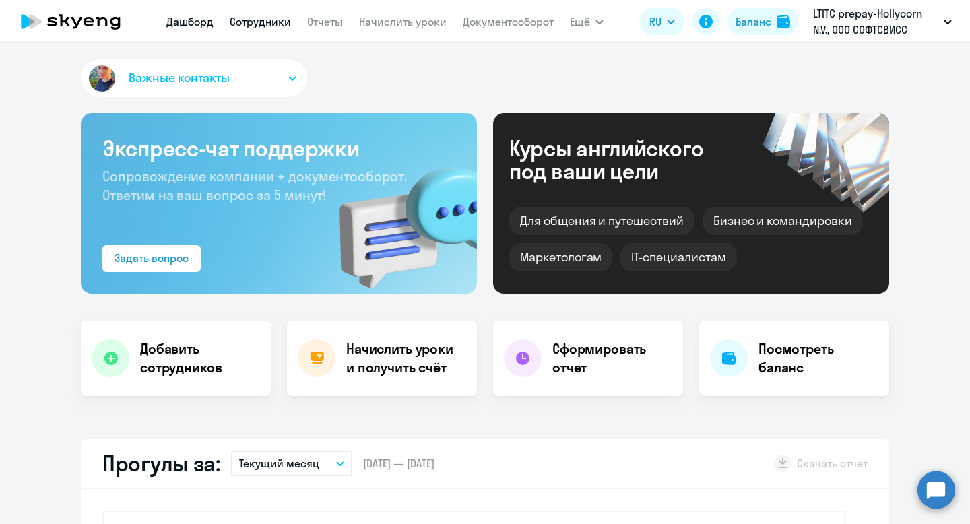
click at [253, 24] on link "Сотрудники" at bounding box center [260, 21] width 61 height 13
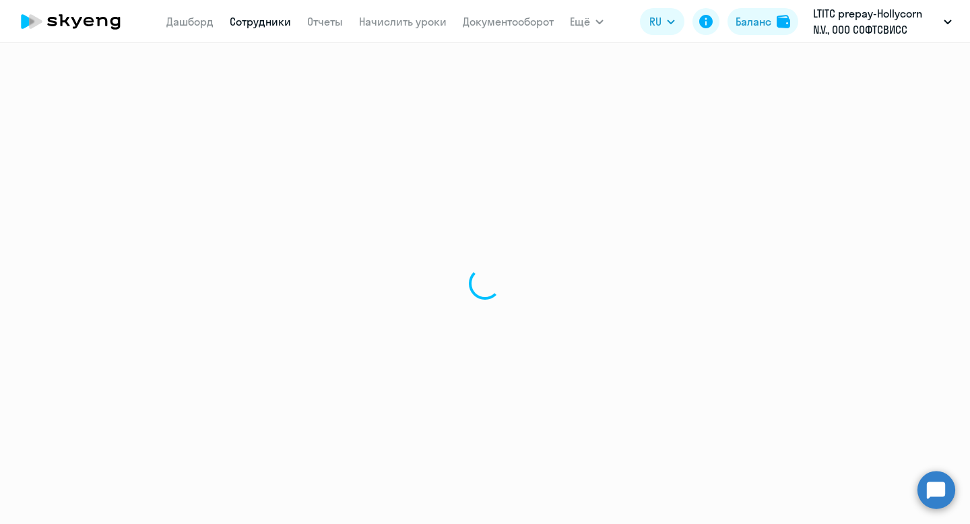
select select "30"
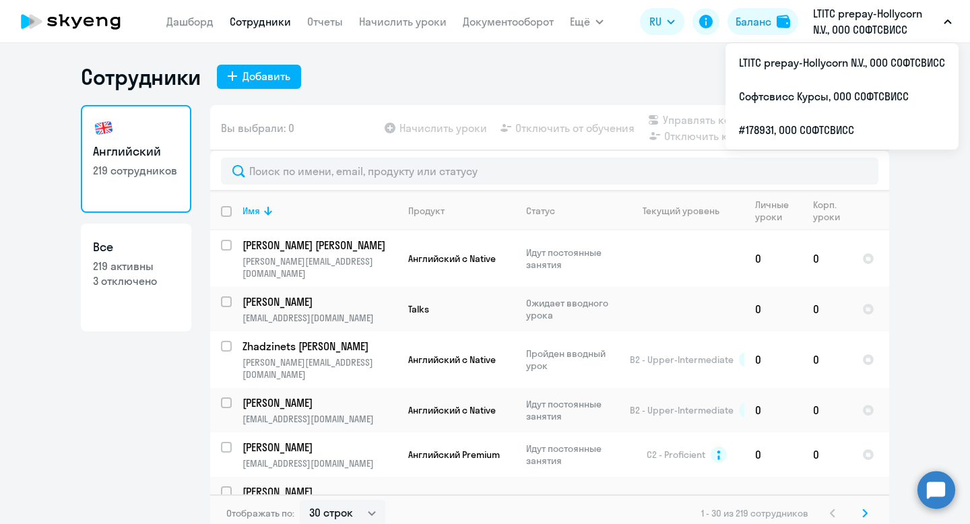
click at [913, 28] on p "LTITC prepay-Hollycorn N.V., ООО СОФТСВИСС" at bounding box center [875, 21] width 125 height 32
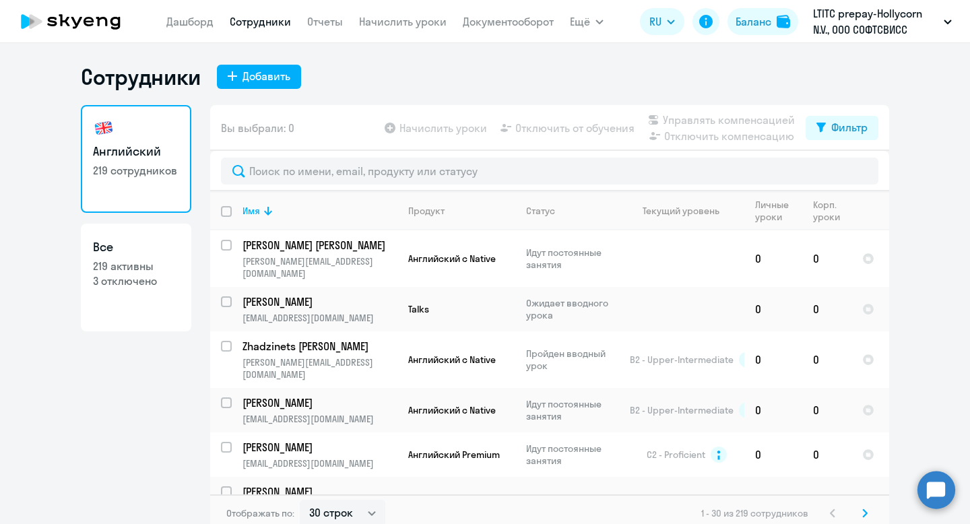
click at [913, 28] on p "LTITC prepay-Hollycorn N.V., ООО СОФТСВИСС" at bounding box center [875, 21] width 125 height 32
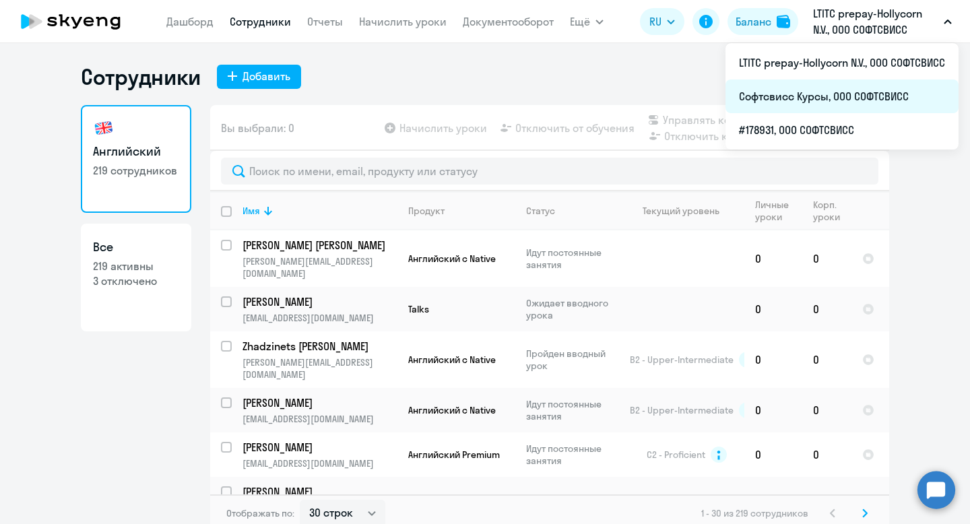
click at [879, 98] on li "Софтсвисс Курсы, ООО СОФТСВИСС" at bounding box center [841, 96] width 233 height 34
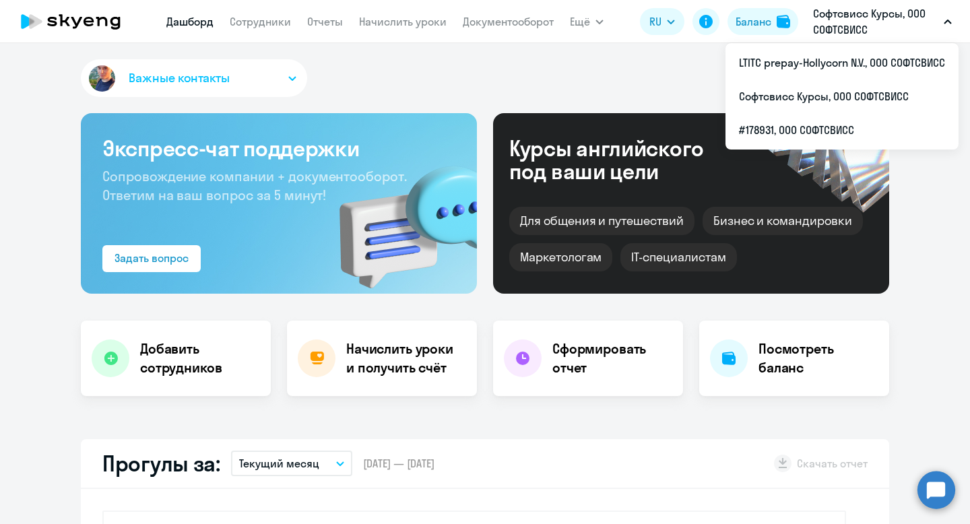
click at [268, 28] on nav "Дашборд Сотрудники Отчеты Начислить уроки Документооборот" at bounding box center [359, 21] width 387 height 27
select select "30"
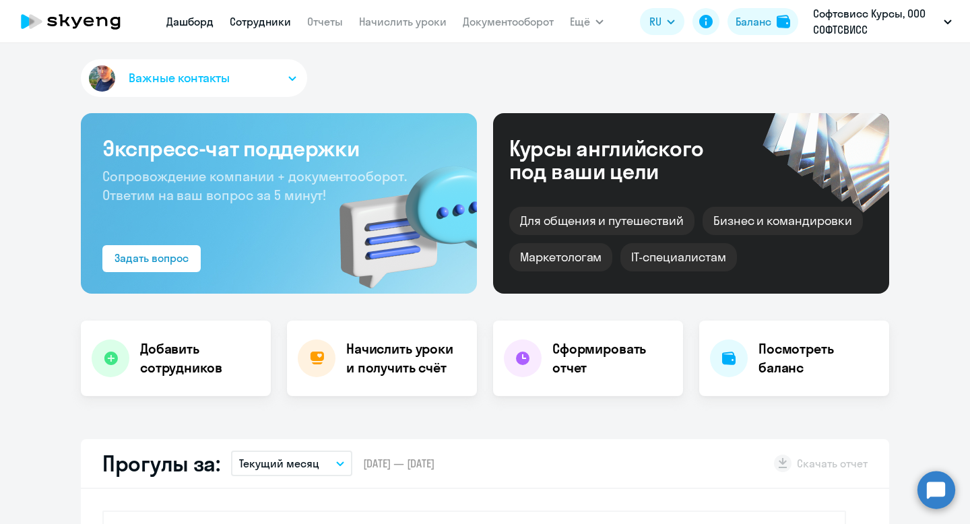
click at [254, 20] on link "Сотрудники" at bounding box center [260, 21] width 61 height 13
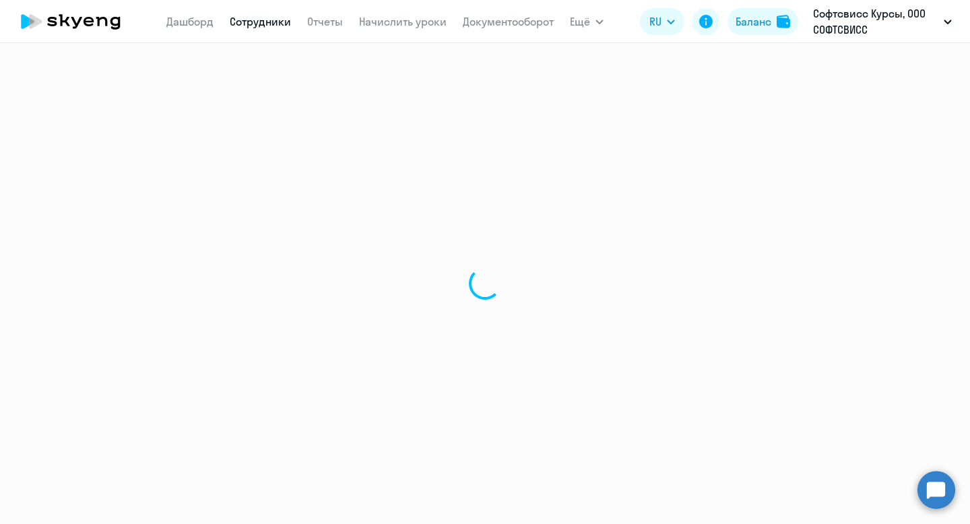
select select "30"
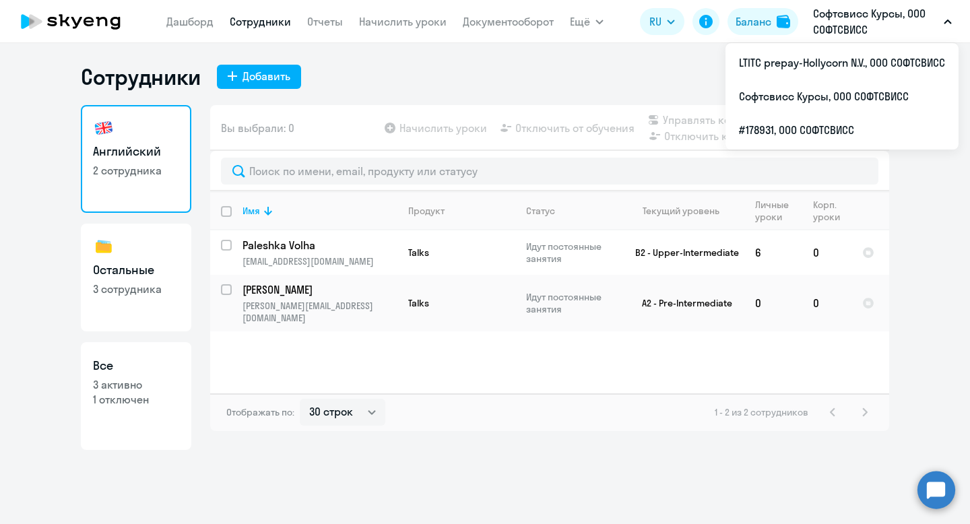
click at [919, 18] on p "Софтсвисс Курсы, ООО СОФТСВИСС" at bounding box center [875, 21] width 125 height 32
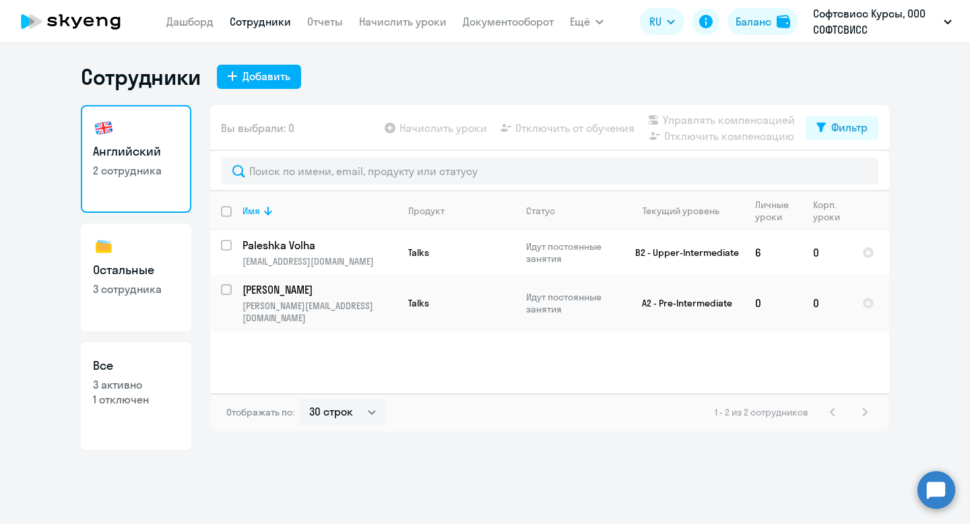
click at [898, 25] on p "Софтсвисс Курсы, ООО СОФТСВИСС" at bounding box center [875, 21] width 125 height 32
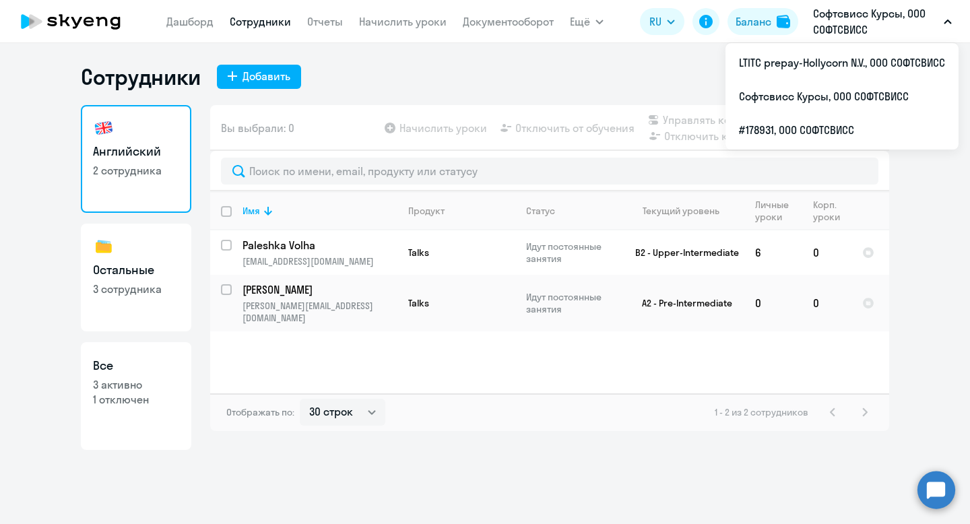
click at [892, 9] on p "Софтсвисс Курсы, ООО СОФТСВИСС" at bounding box center [875, 21] width 125 height 32
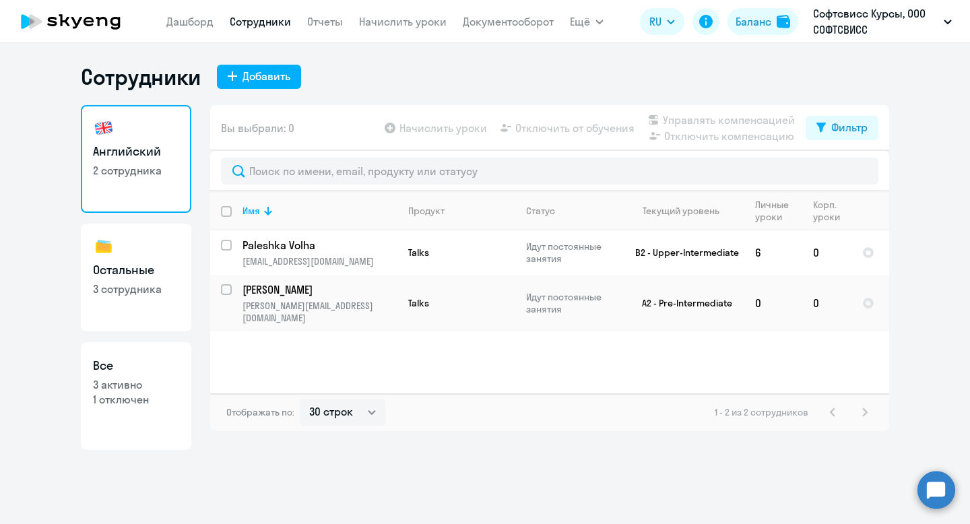
click at [906, 15] on p "Софтсвисс Курсы, ООО СОФТСВИСС" at bounding box center [875, 21] width 125 height 32
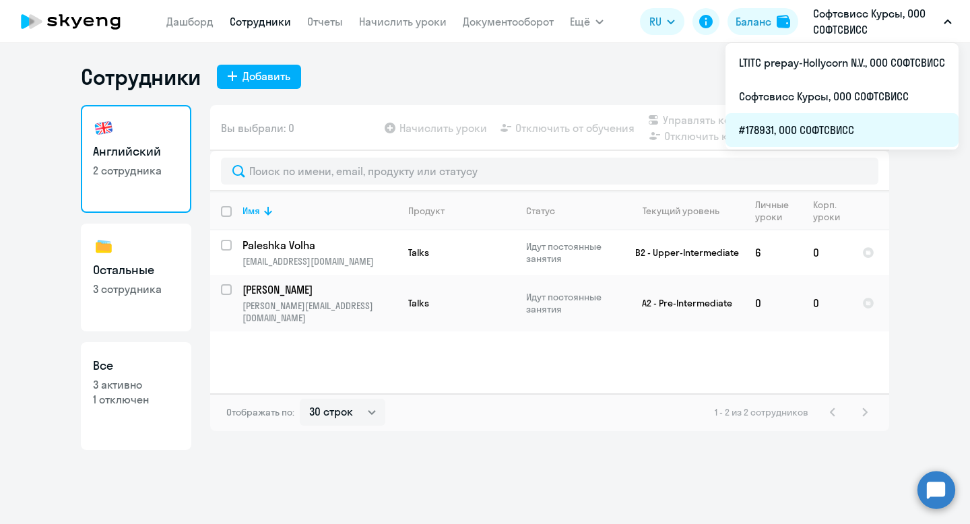
click at [849, 129] on li "#178931, ООО СОФТСВИСС" at bounding box center [841, 130] width 233 height 34
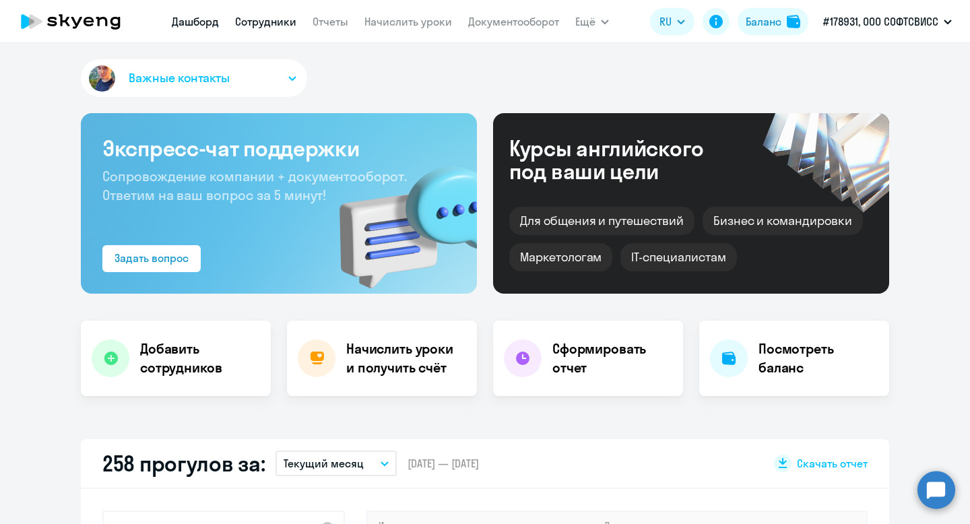
click at [256, 22] on link "Сотрудники" at bounding box center [265, 21] width 61 height 13
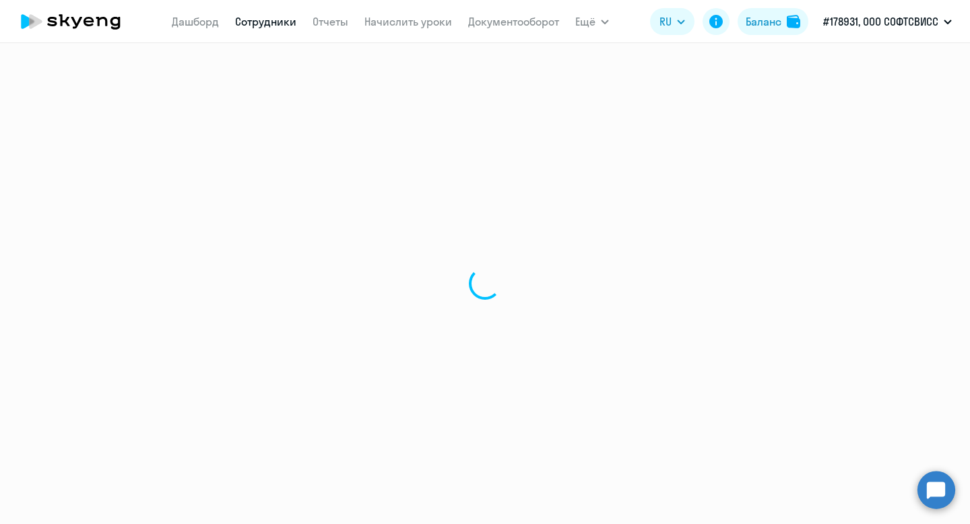
select select "30"
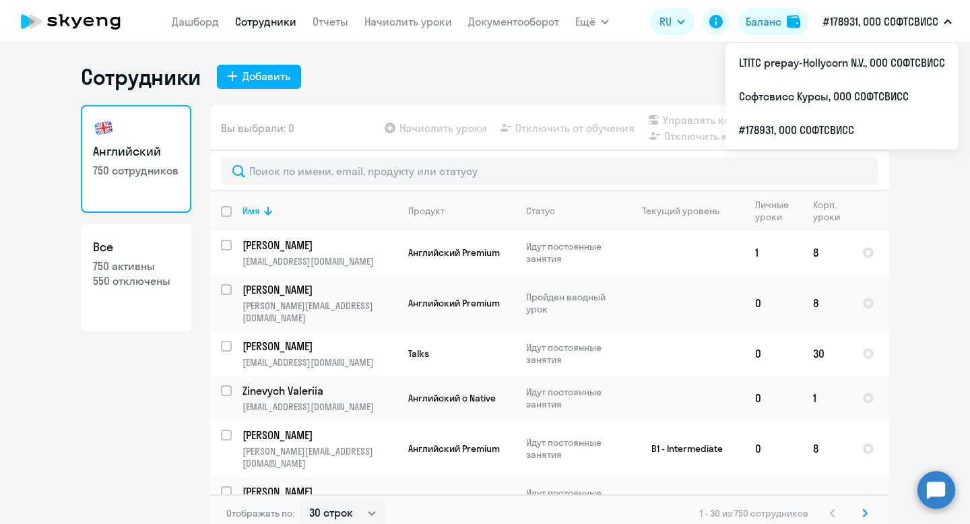
click at [873, 34] on button "#178931, ООО СОФТСВИСС" at bounding box center [887, 21] width 142 height 32
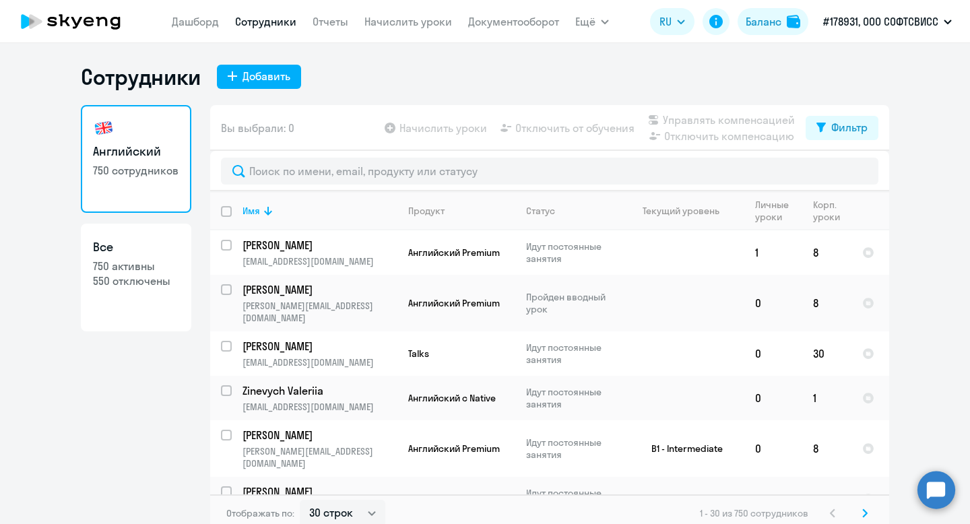
click at [879, 33] on button "#178931, ООО СОФТСВИСС" at bounding box center [887, 21] width 142 height 32
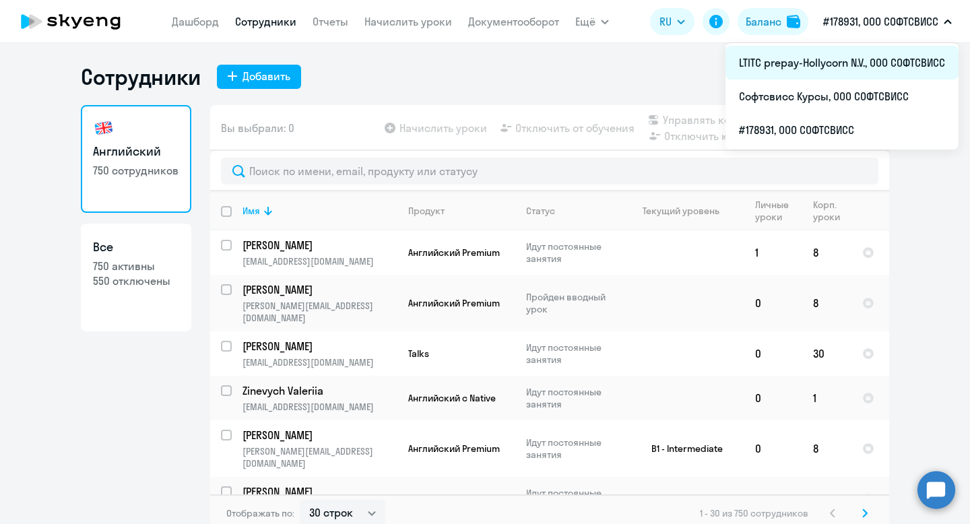
click at [880, 63] on li "LTITC prepay-Hollycorn N.V., ООО СОФТСВИСС" at bounding box center [841, 63] width 233 height 34
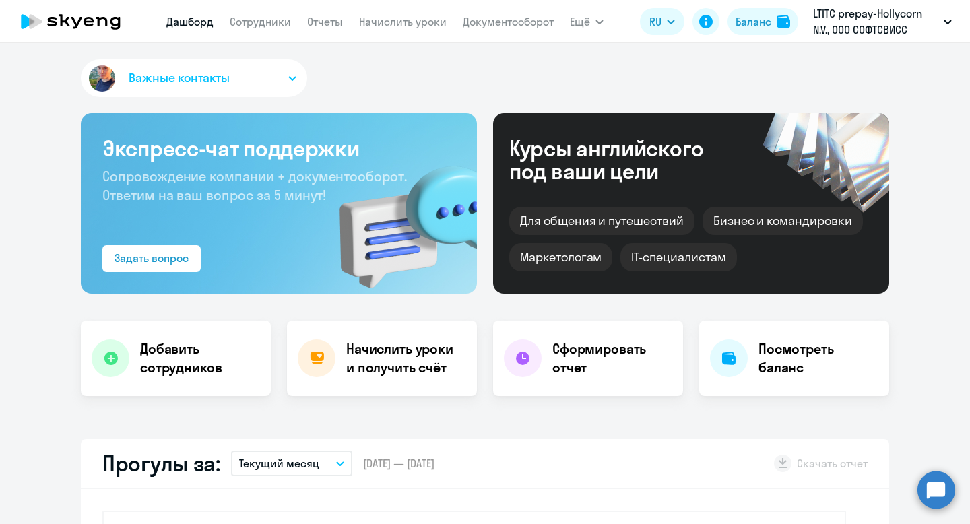
click at [279, 32] on nav "Дашборд Сотрудники Отчеты Начислить уроки Документооборот" at bounding box center [359, 21] width 387 height 27
click at [269, 19] on link "Сотрудники" at bounding box center [260, 21] width 61 height 13
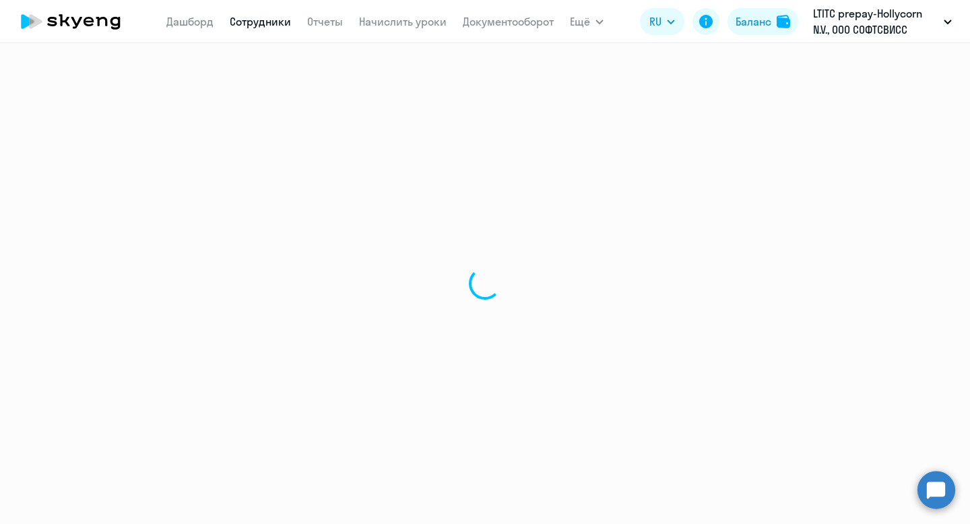
select select "30"
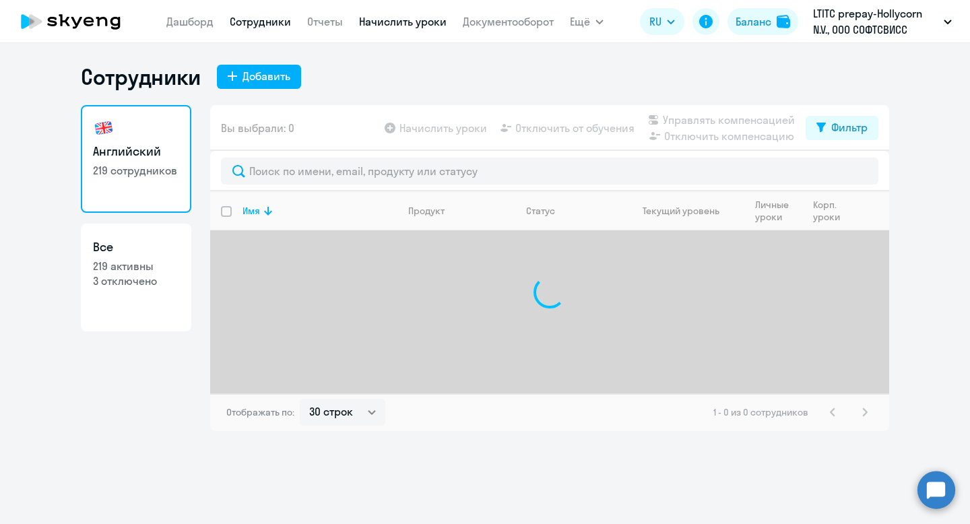
click at [417, 24] on link "Начислить уроки" at bounding box center [403, 21] width 88 height 13
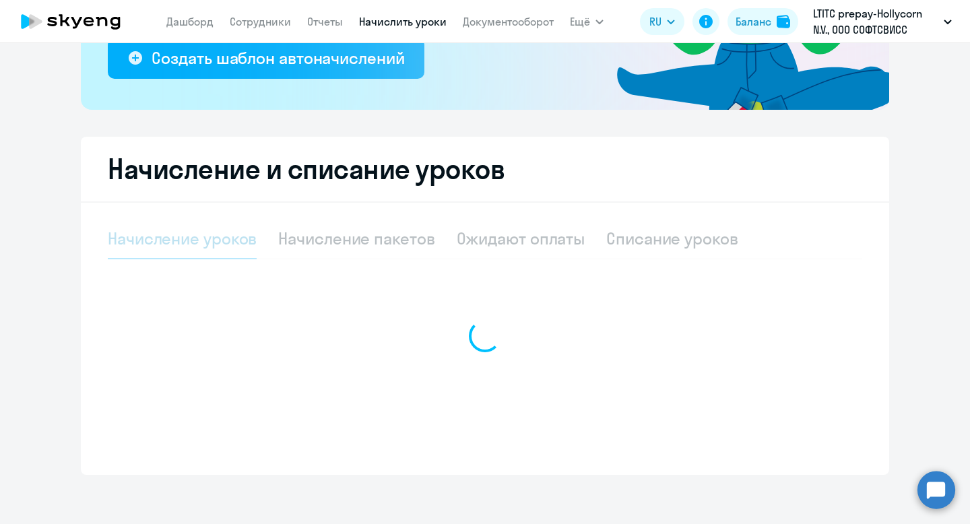
select select "10"
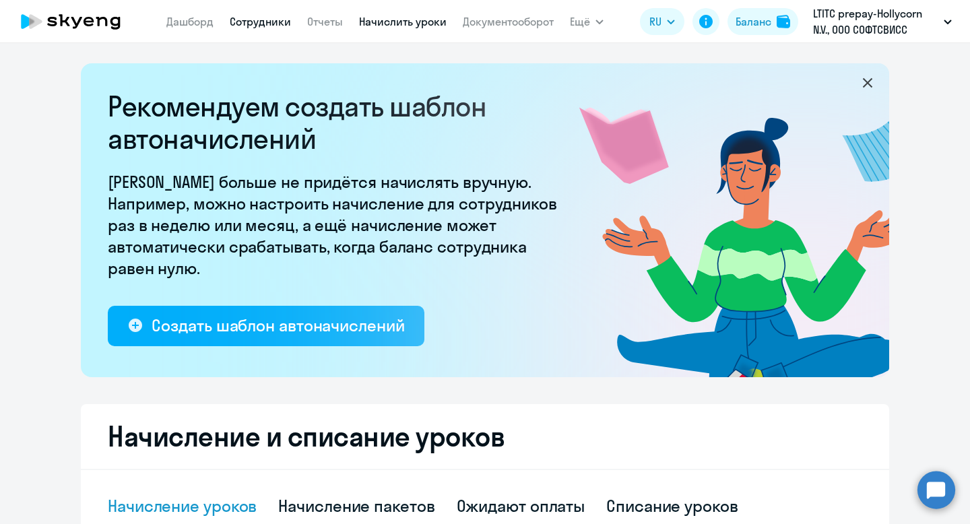
click at [258, 24] on link "Сотрудники" at bounding box center [260, 21] width 61 height 13
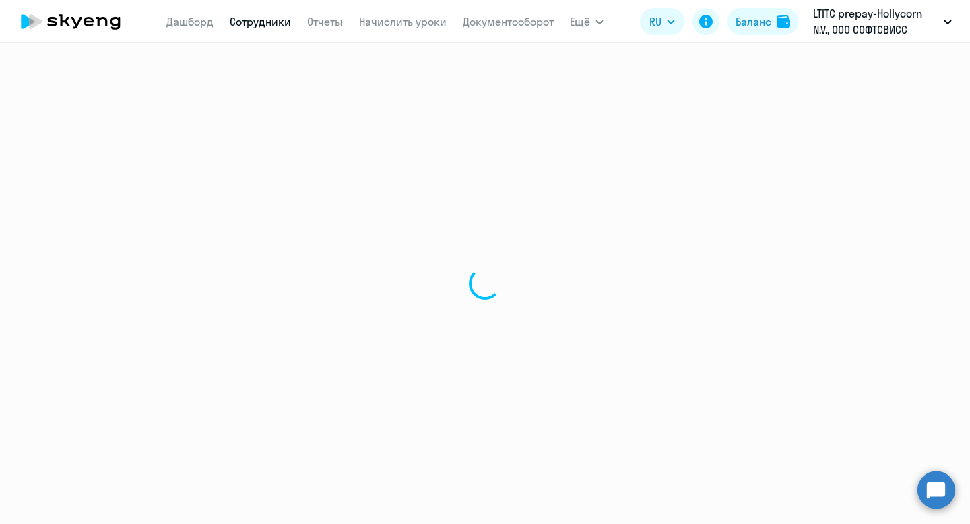
select select "30"
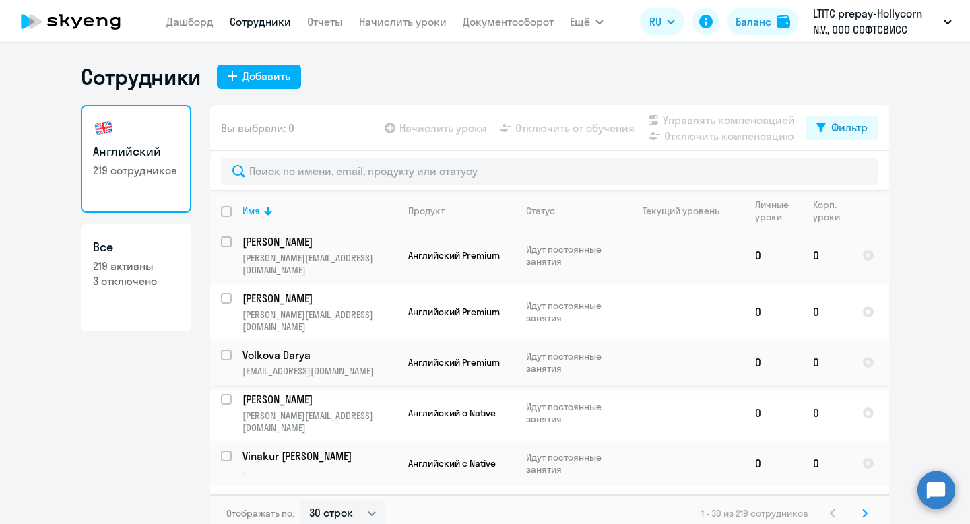
scroll to position [360, 0]
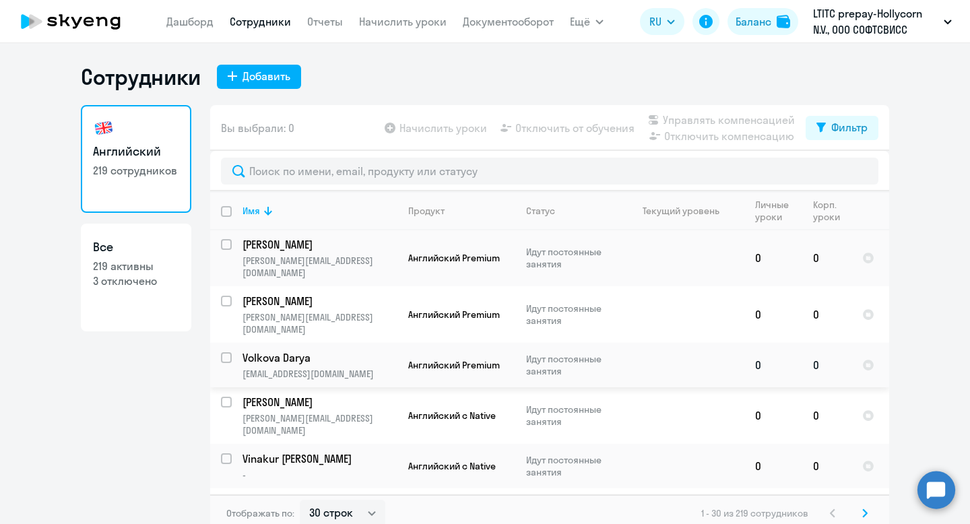
click at [284, 350] on p "Volkova Darya" at bounding box center [318, 357] width 152 height 15
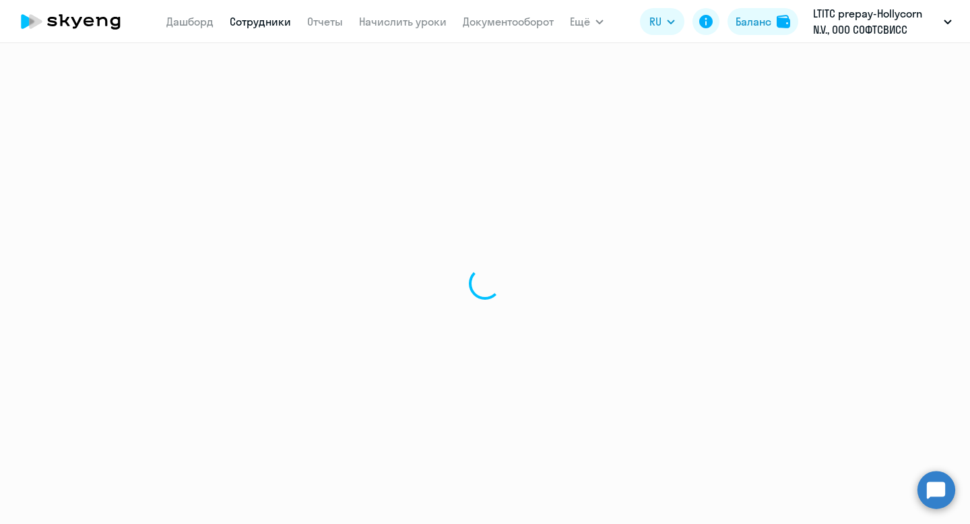
select select "english"
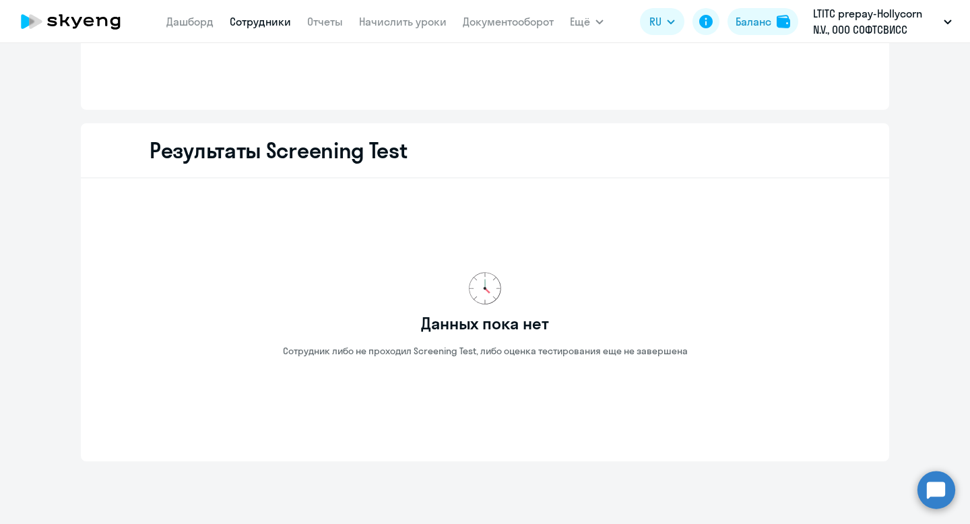
scroll to position [1698, 0]
